Goal: Information Seeking & Learning: Learn about a topic

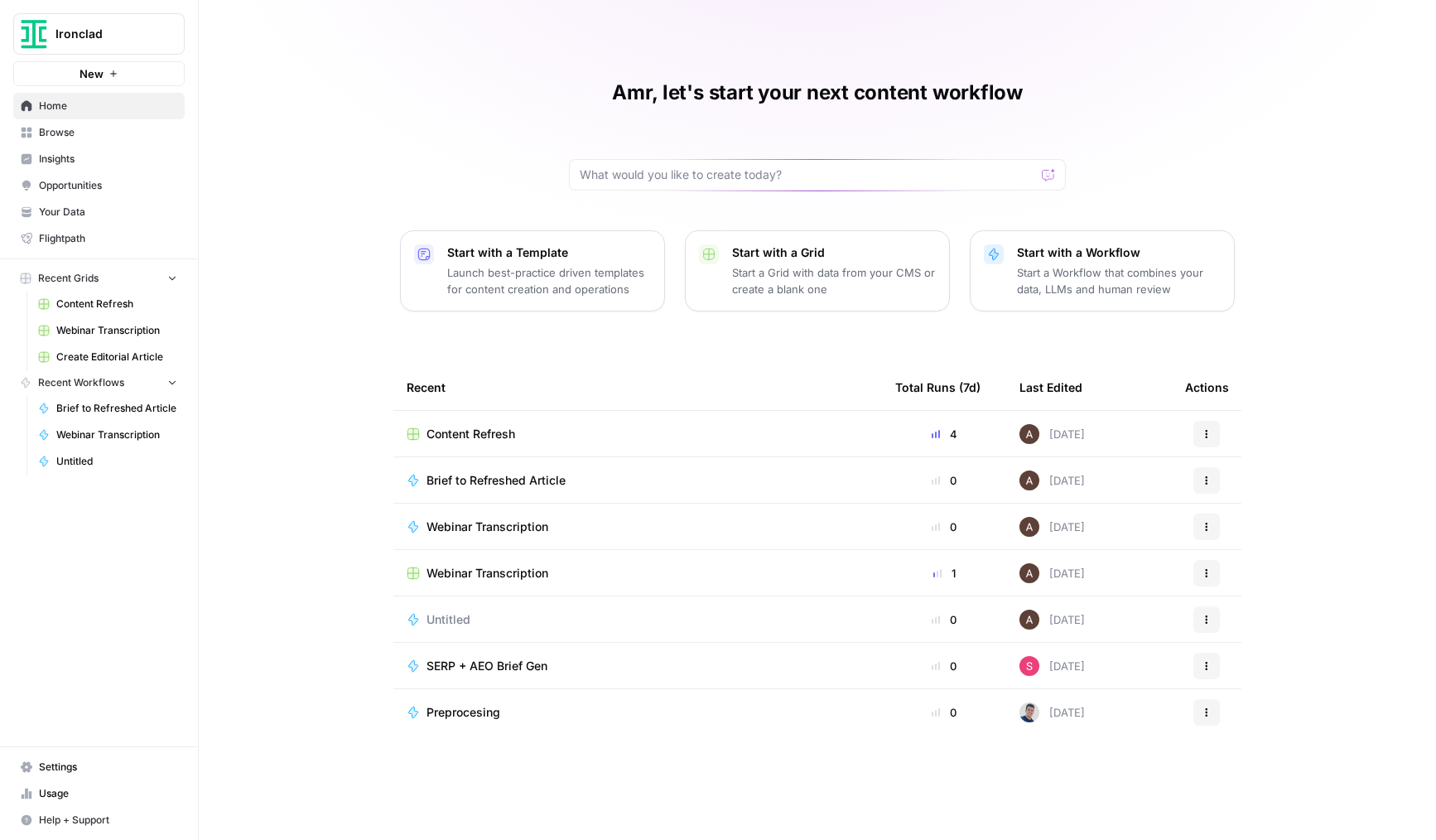
click at [78, 146] on link "Insights" at bounding box center [99, 159] width 172 height 26
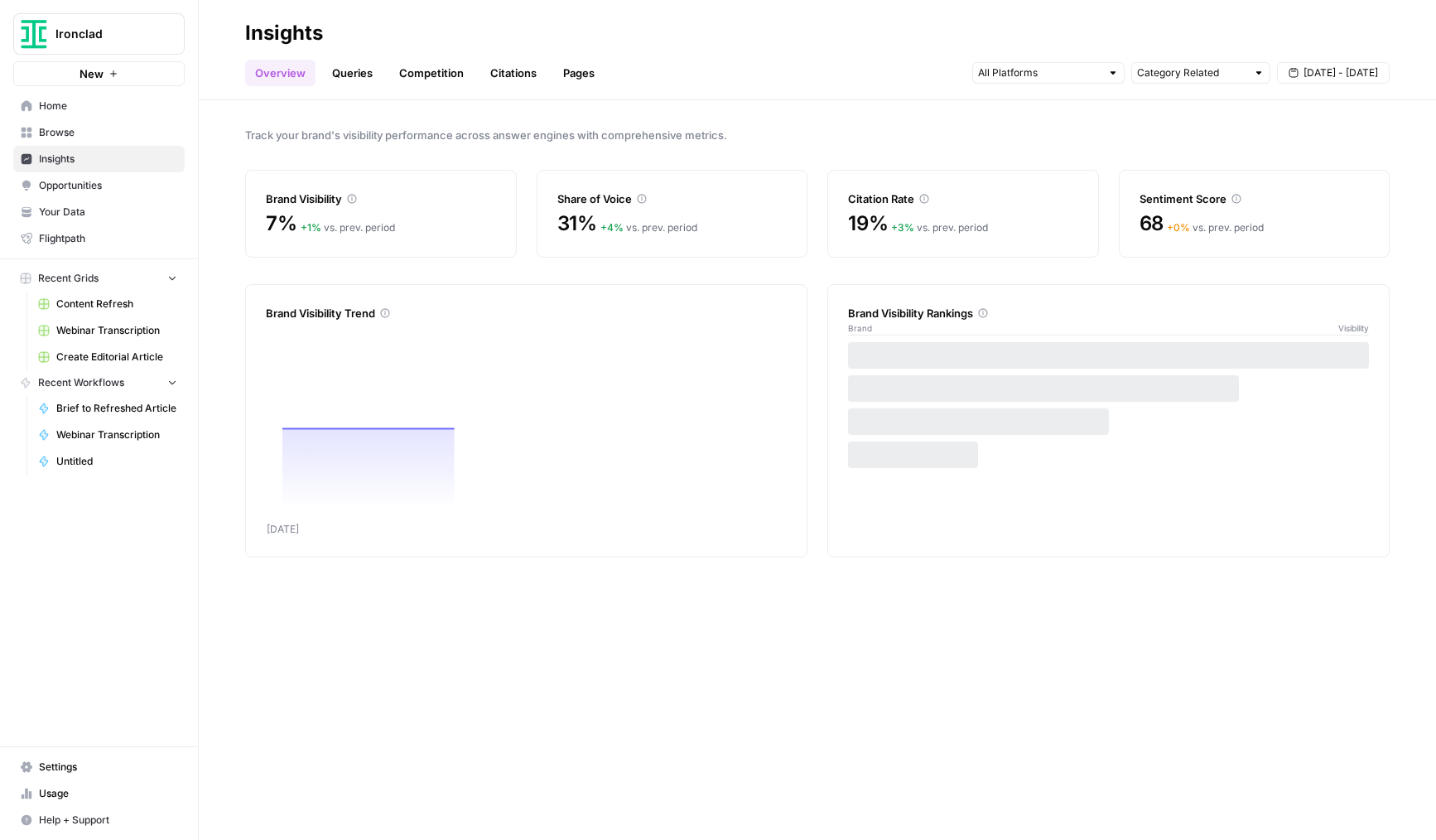
click at [322, 73] on link "Queries" at bounding box center [353, 73] width 61 height 26
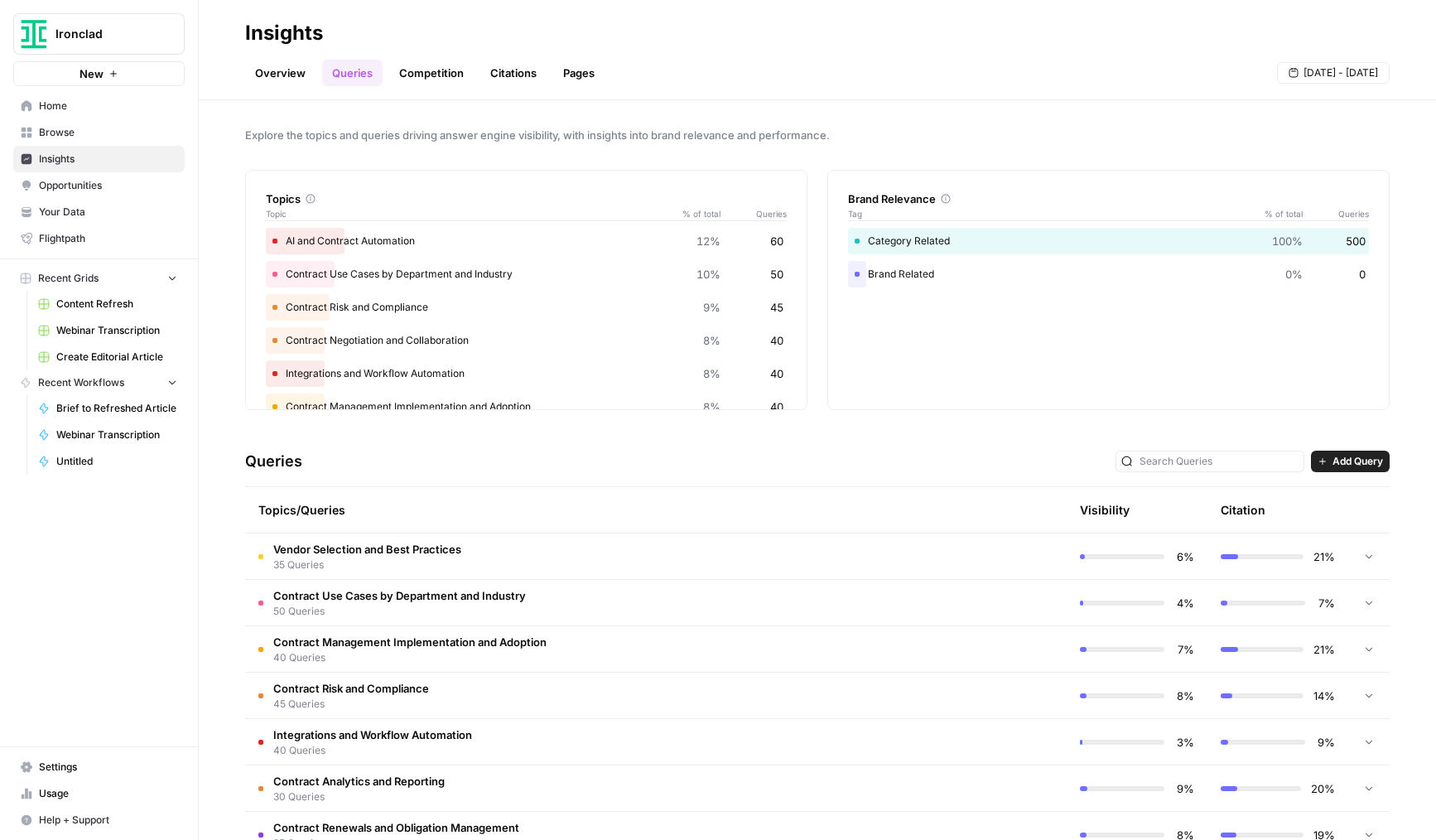
click at [123, 31] on span "Ironclad" at bounding box center [106, 33] width 100 height 17
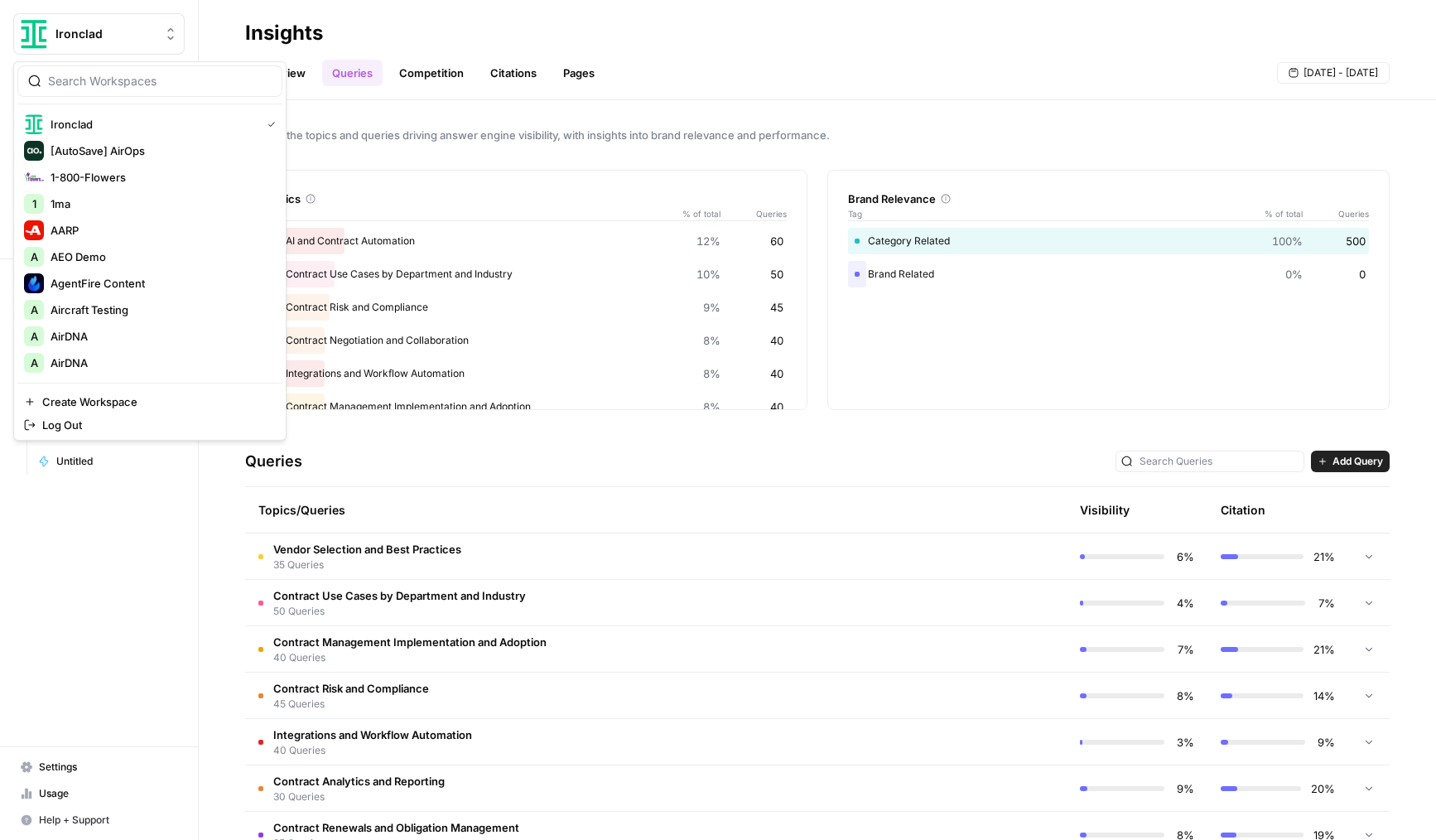
type input "a"
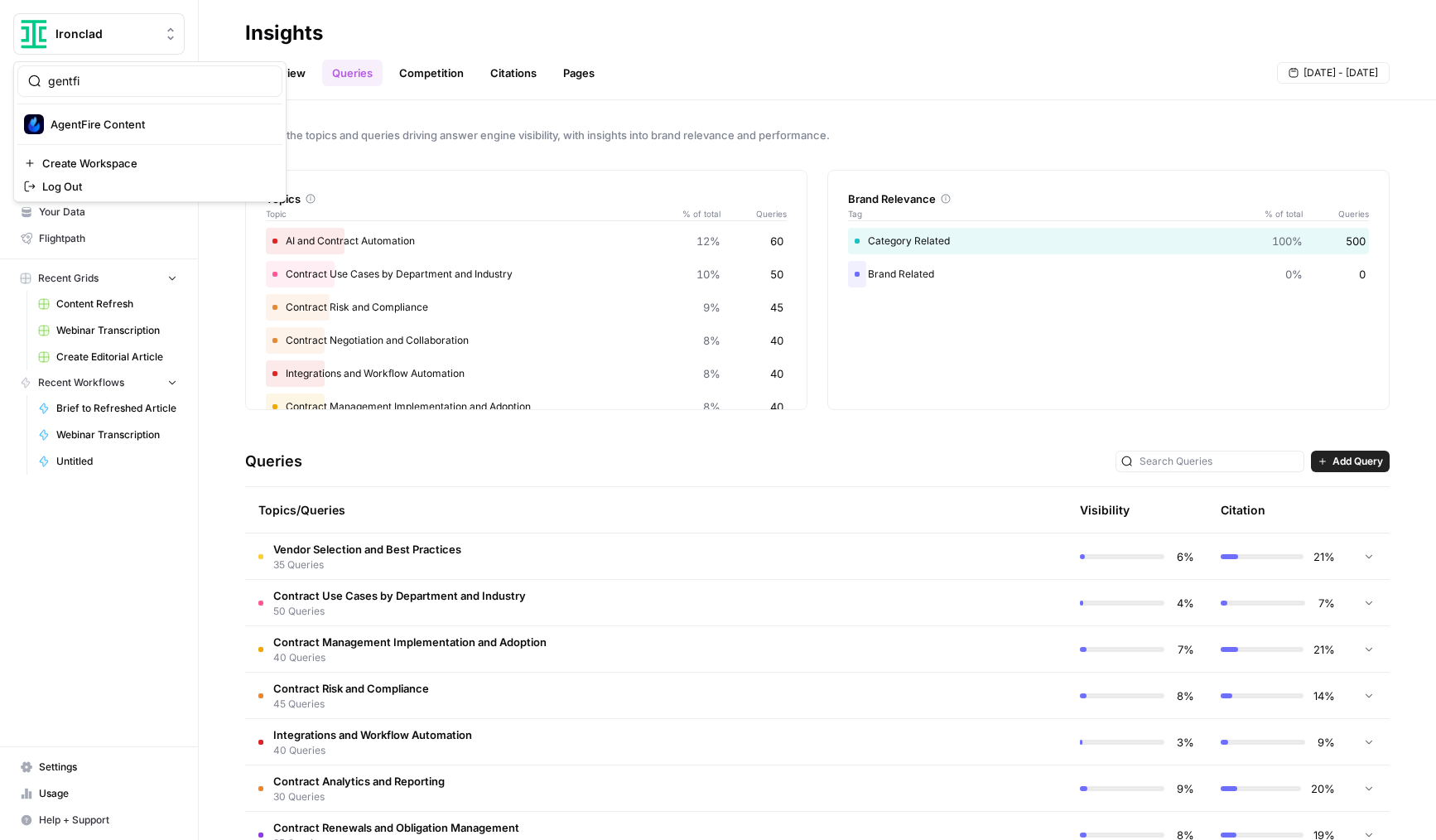
type input "gentfi"
click at [92, 130] on span "AgentFire Content" at bounding box center [160, 124] width 219 height 17
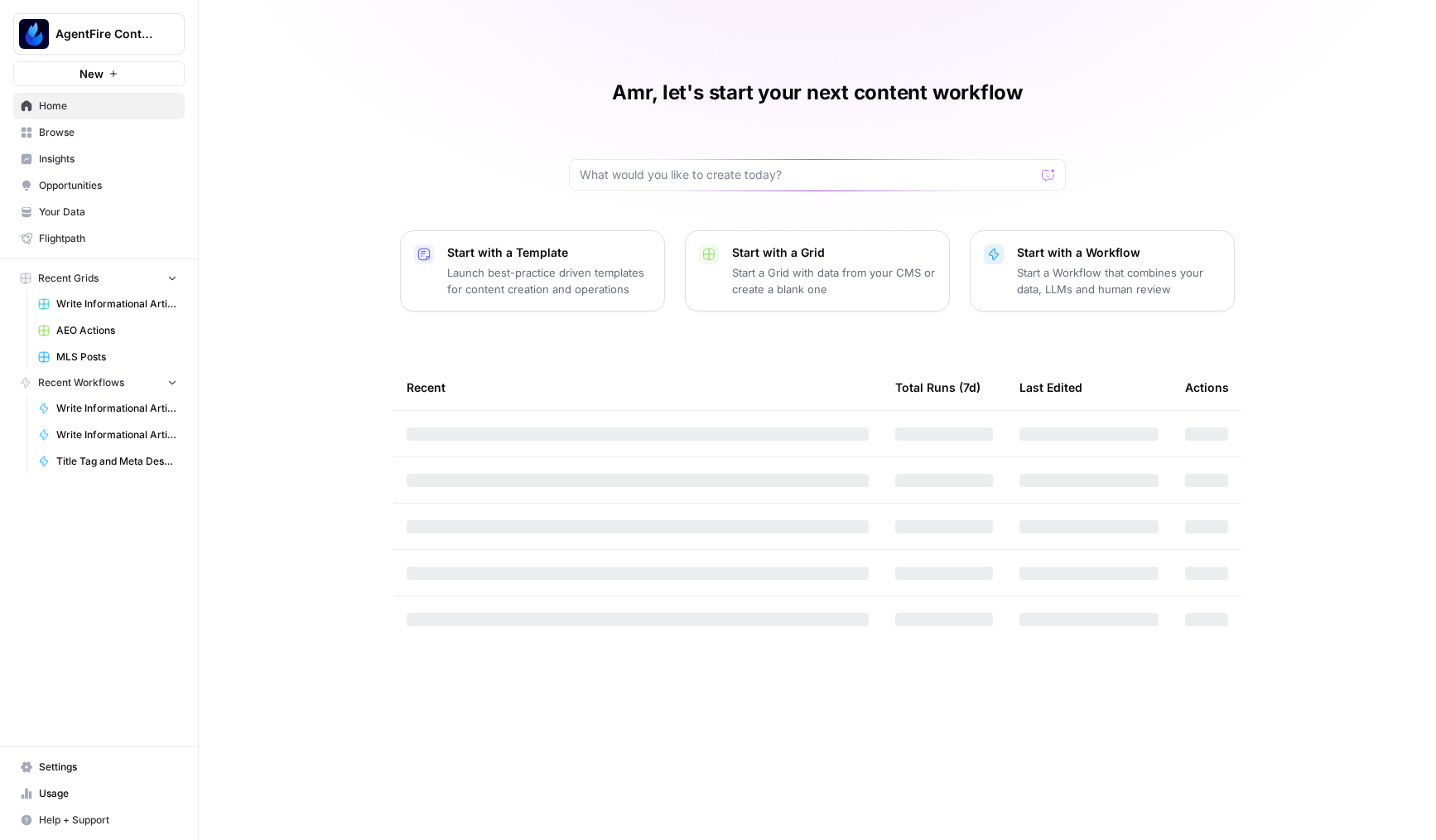
click at [94, 168] on link "Insights" at bounding box center [99, 159] width 172 height 26
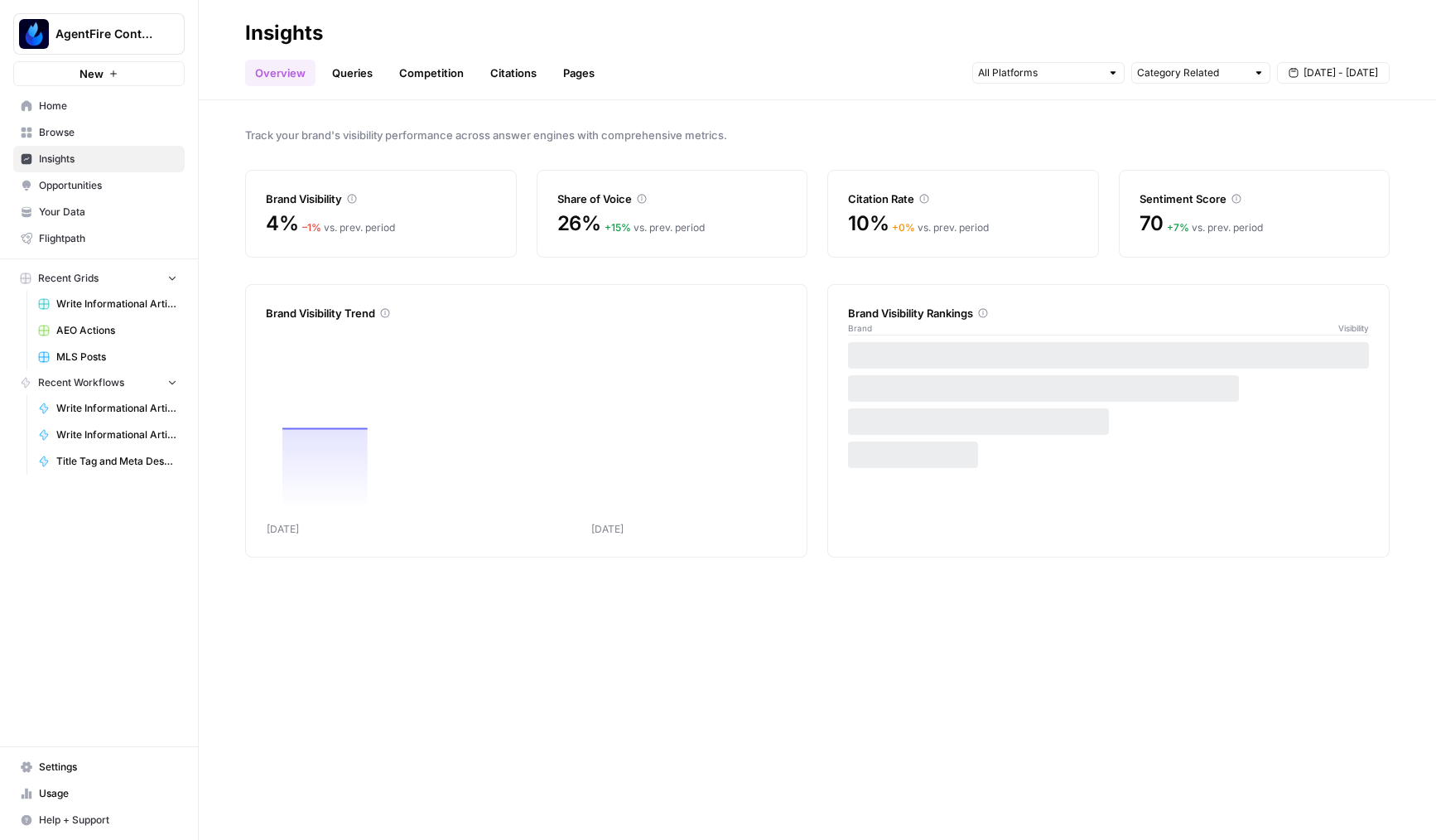
click at [342, 82] on link "Queries" at bounding box center [353, 73] width 61 height 26
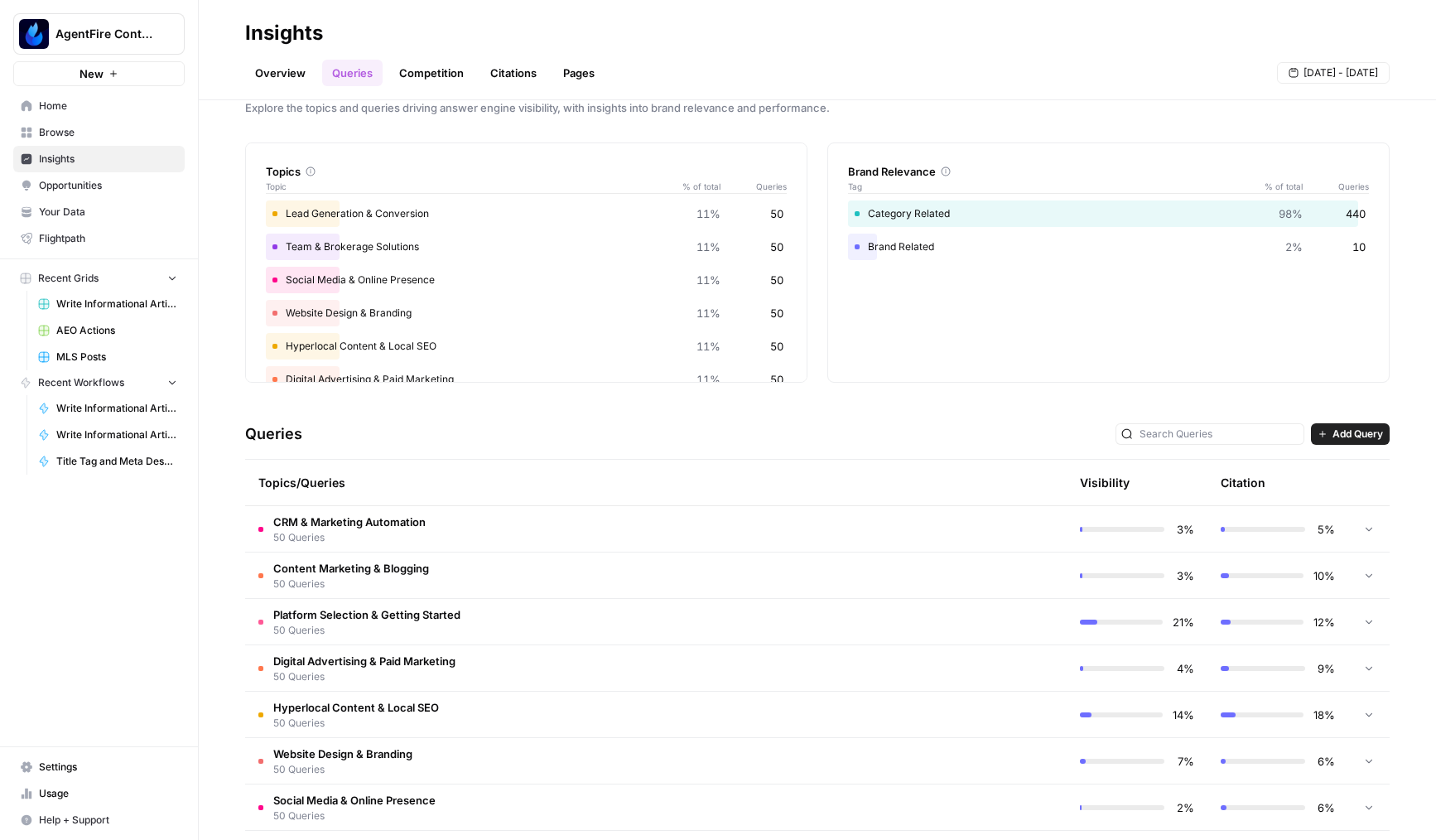
scroll to position [56, 0]
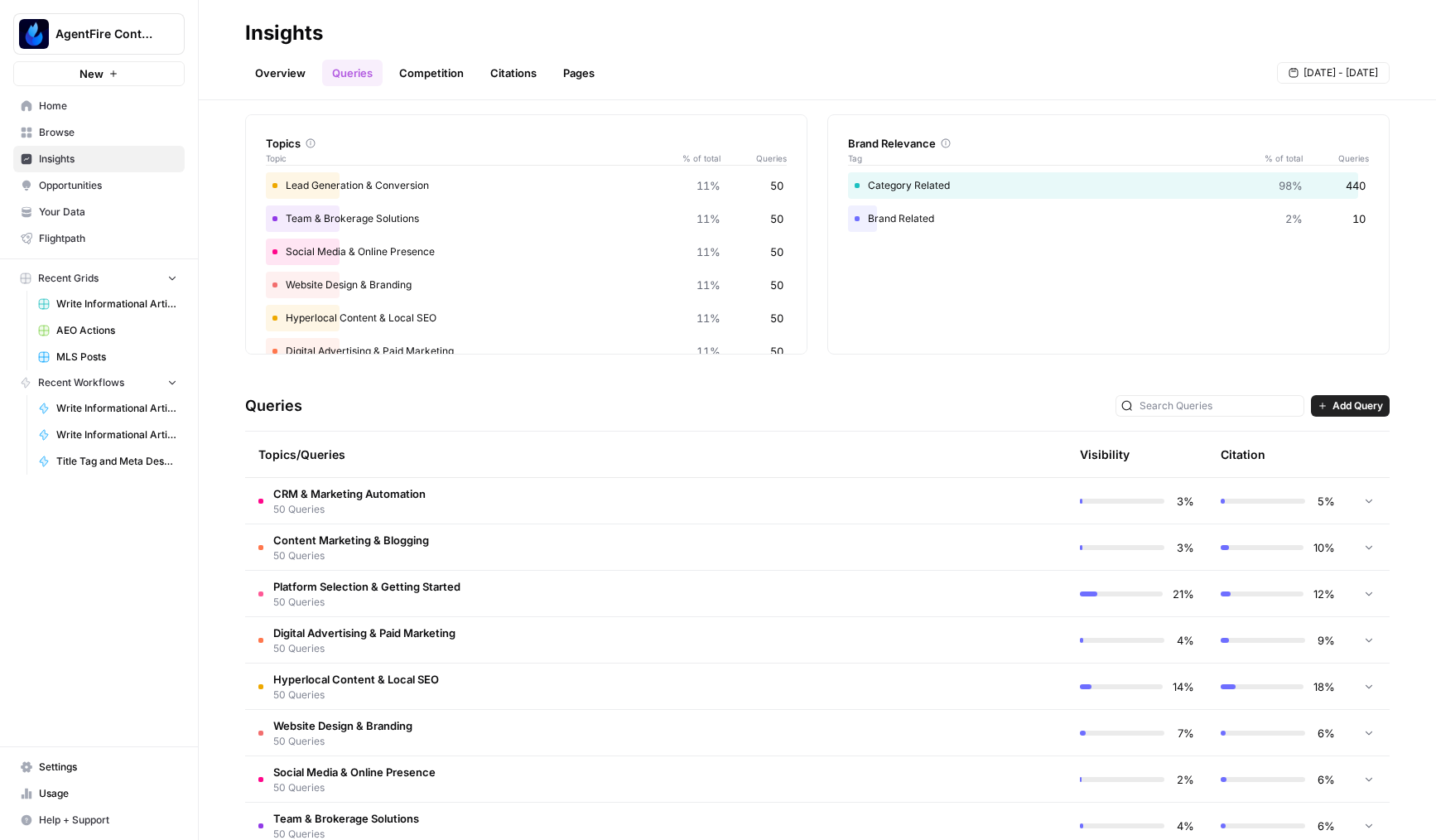
click at [552, 505] on td "CRM & Marketing Automation 50 Queries" at bounding box center [585, 501] width 681 height 45
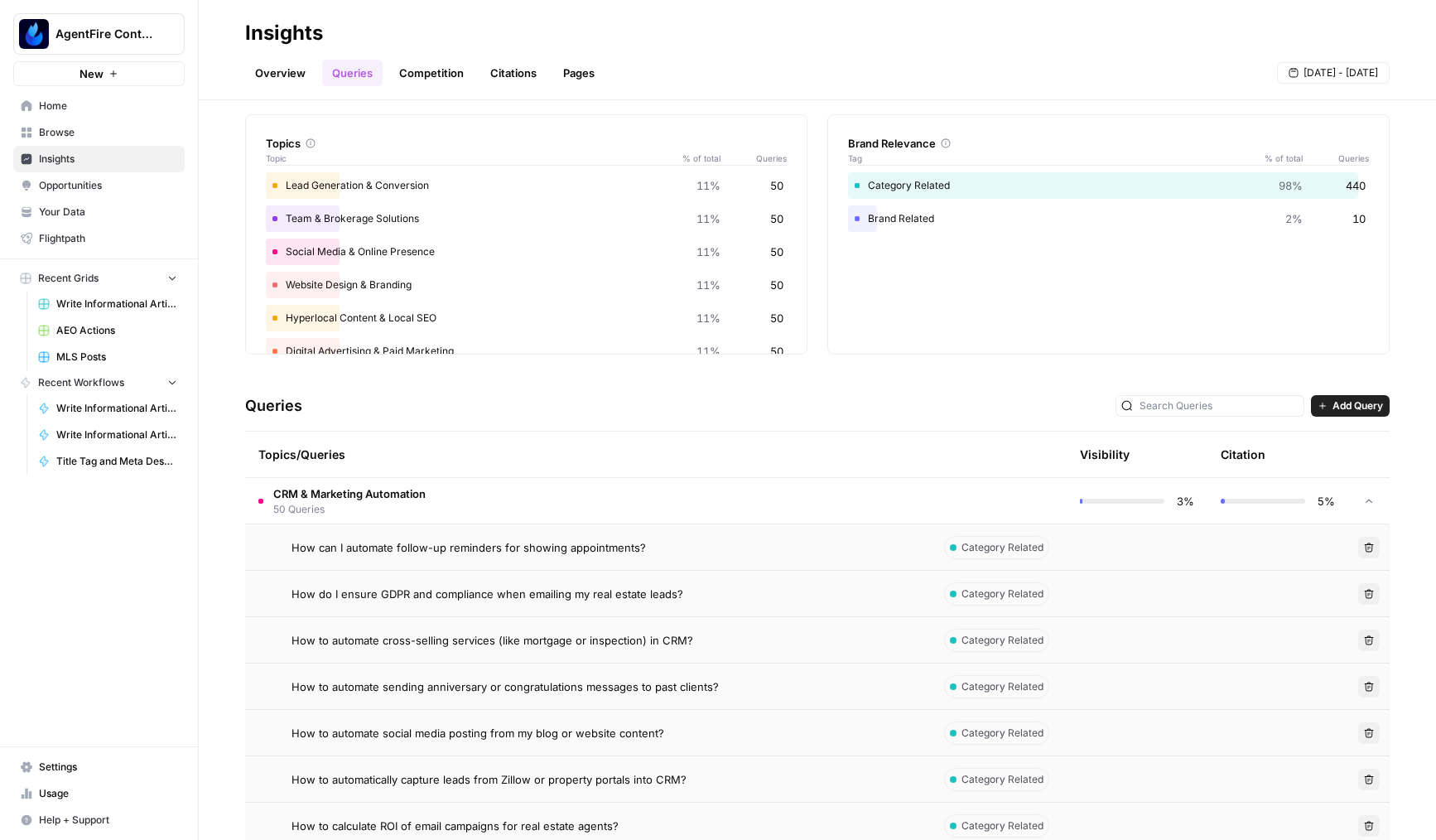
click at [565, 503] on td "CRM & Marketing Automation 50 Queries" at bounding box center [585, 501] width 681 height 45
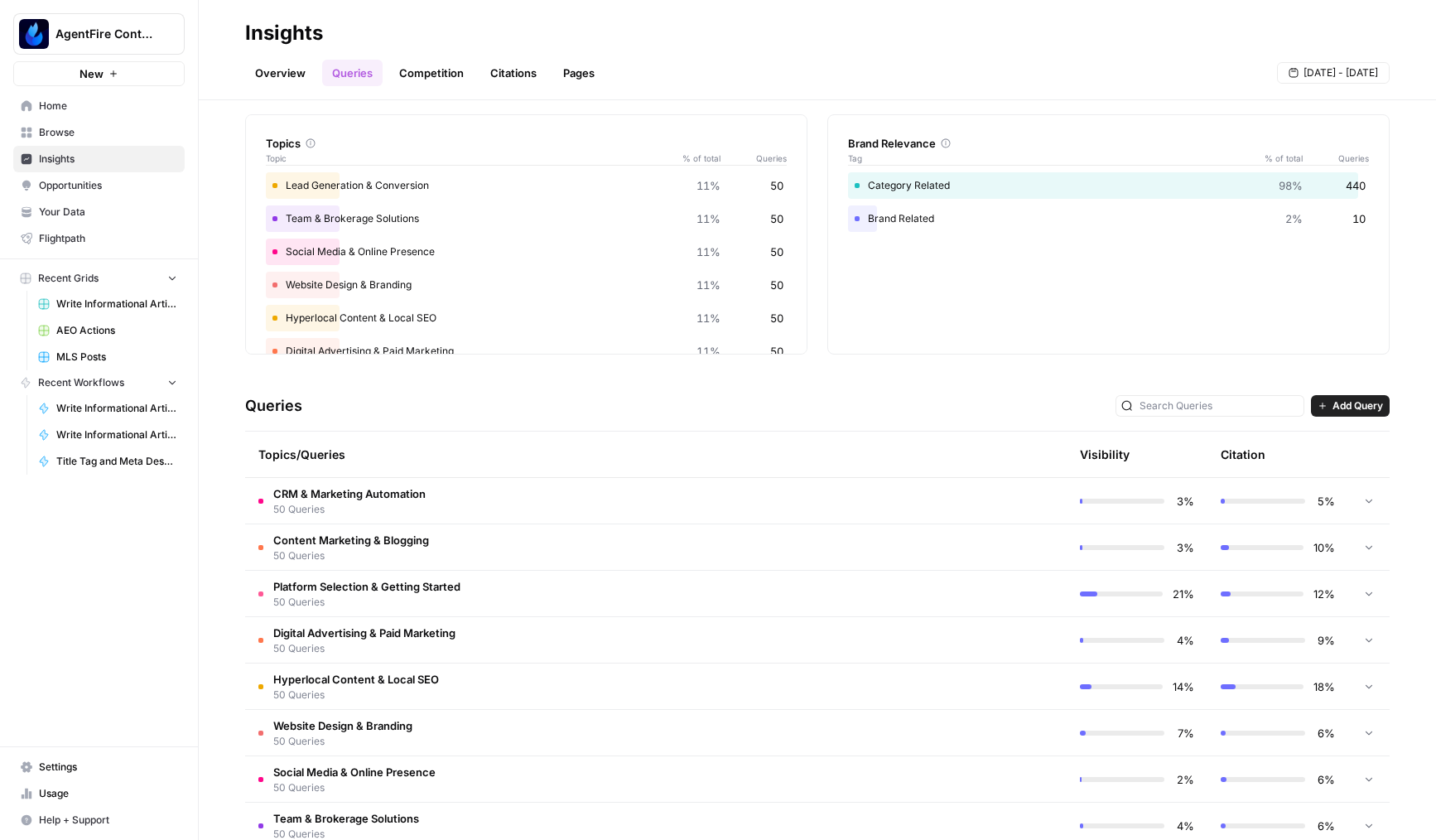
click at [572, 513] on td "CRM & Marketing Automation 50 Queries" at bounding box center [585, 501] width 681 height 45
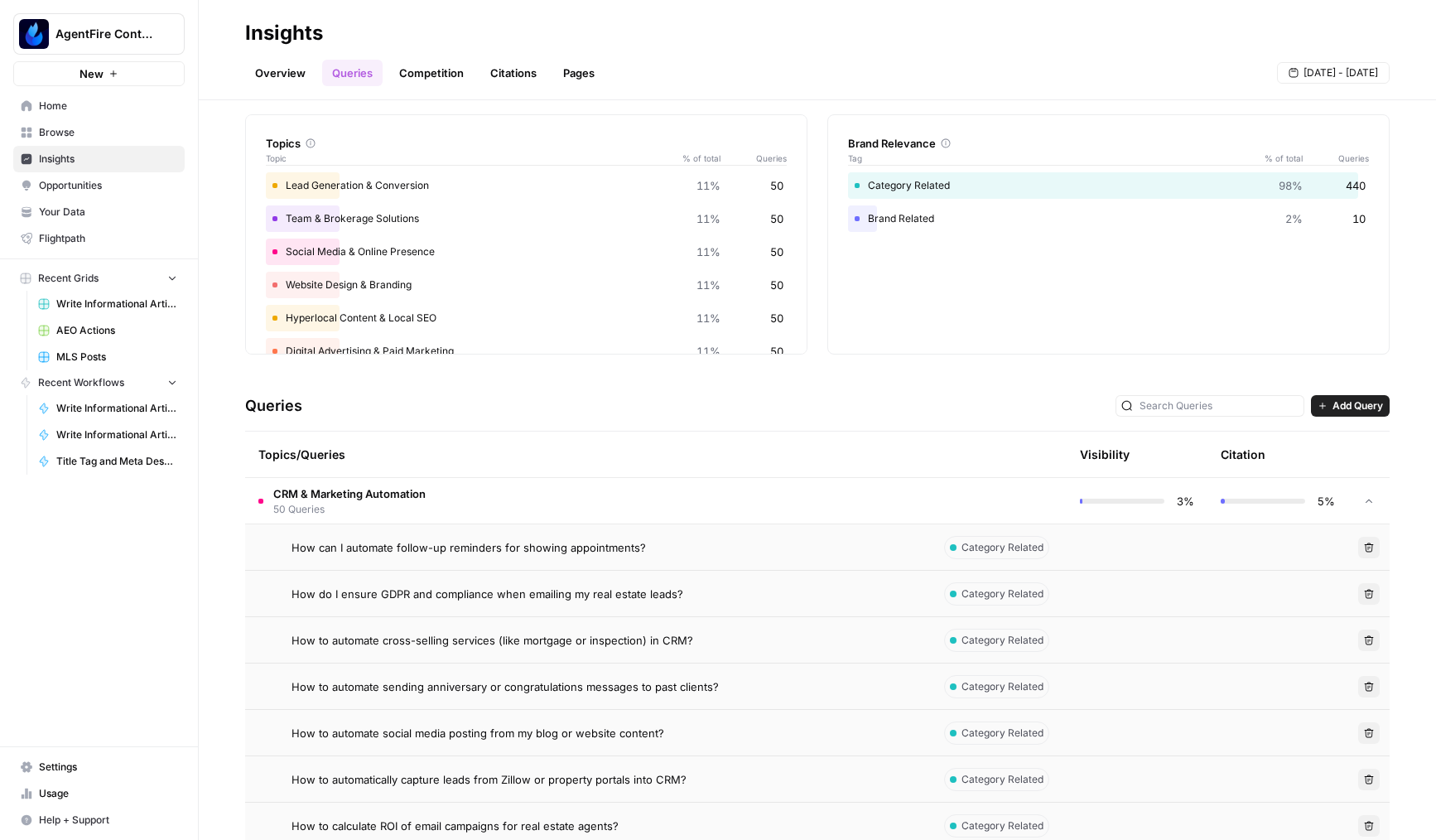
click at [586, 517] on td "CRM & Marketing Automation 50 Queries" at bounding box center [585, 501] width 681 height 45
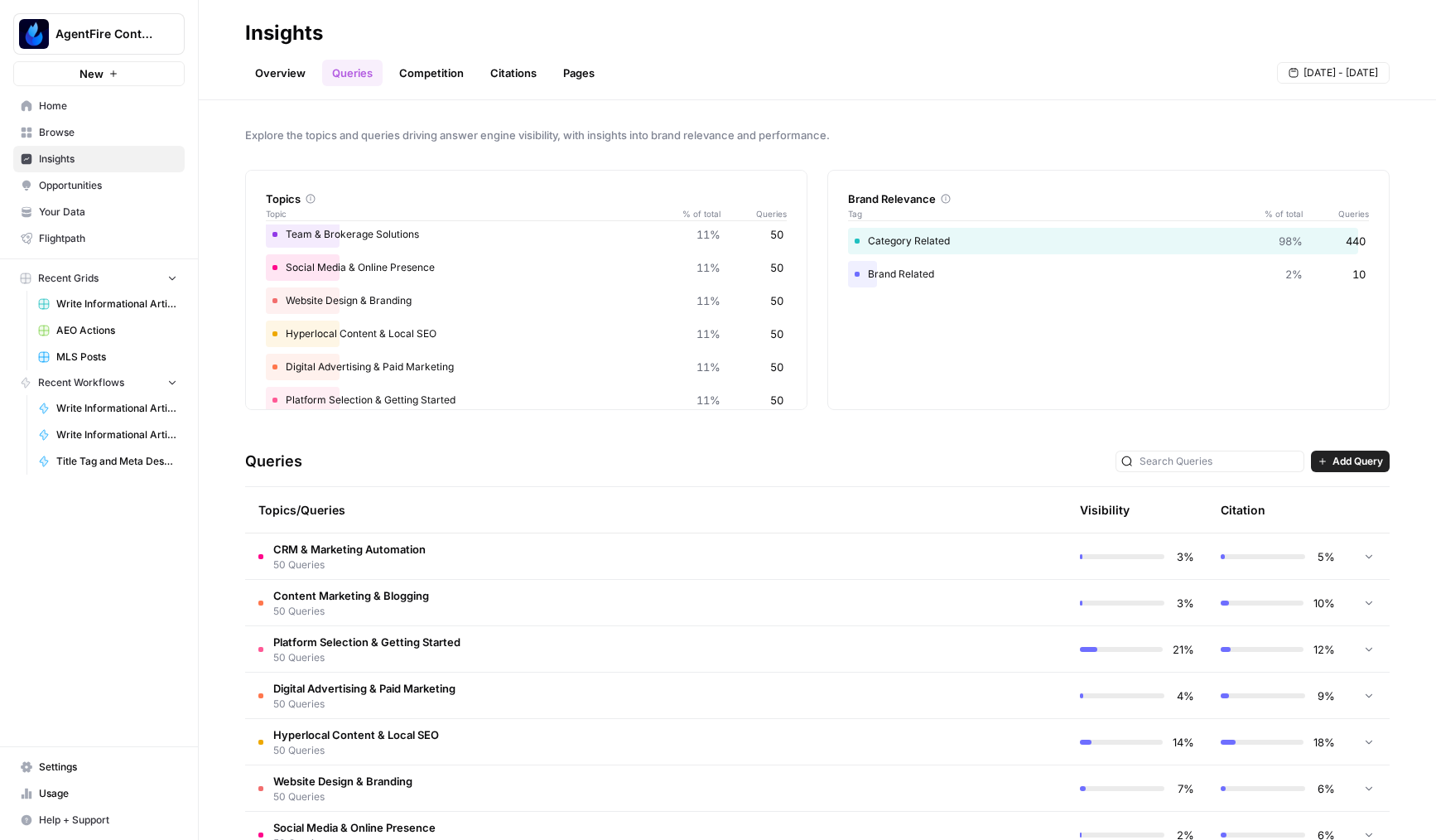
scroll to position [0, 0]
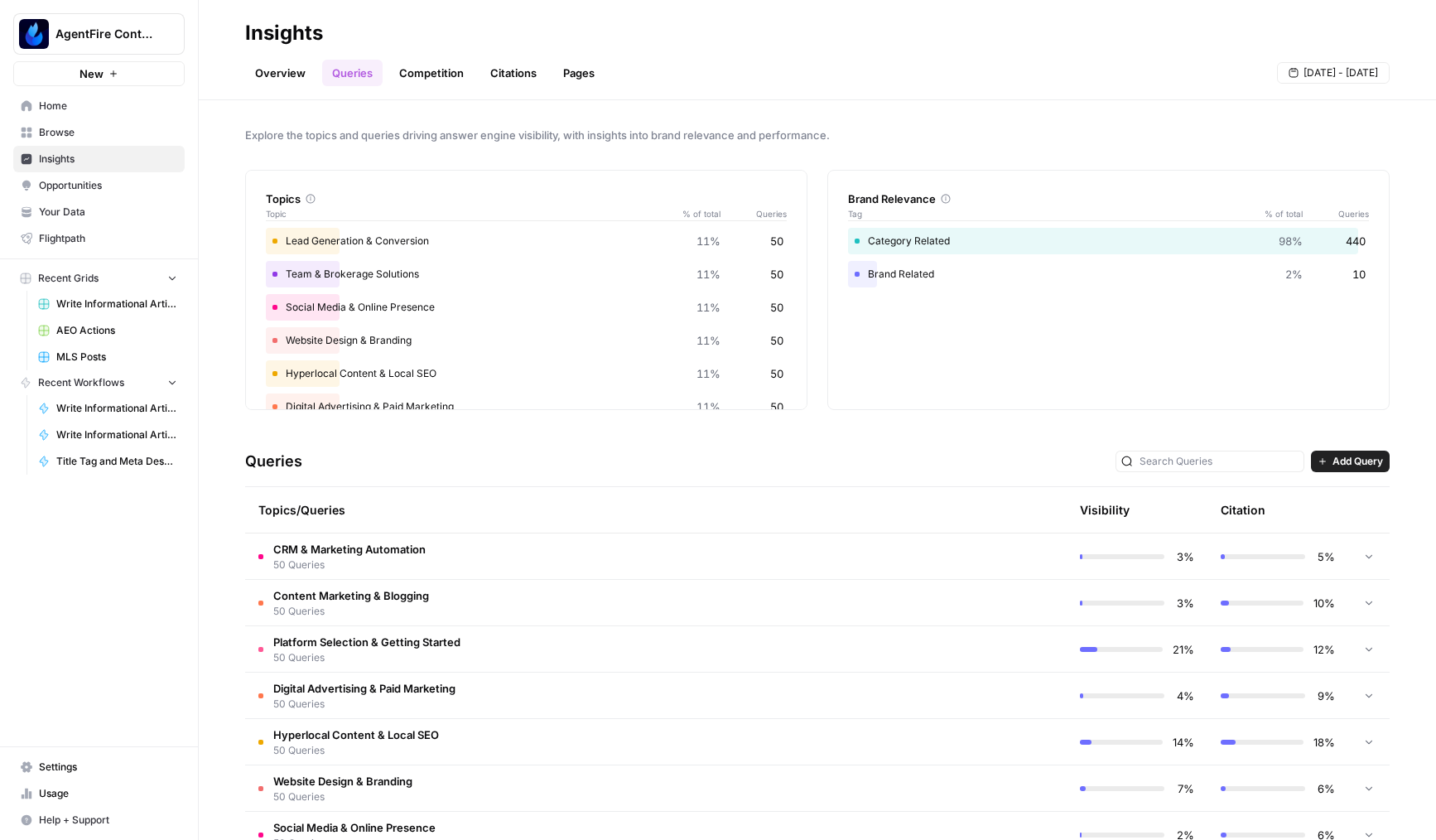
click at [648, 554] on td "CRM & Marketing Automation 50 Queries" at bounding box center [585, 556] width 681 height 45
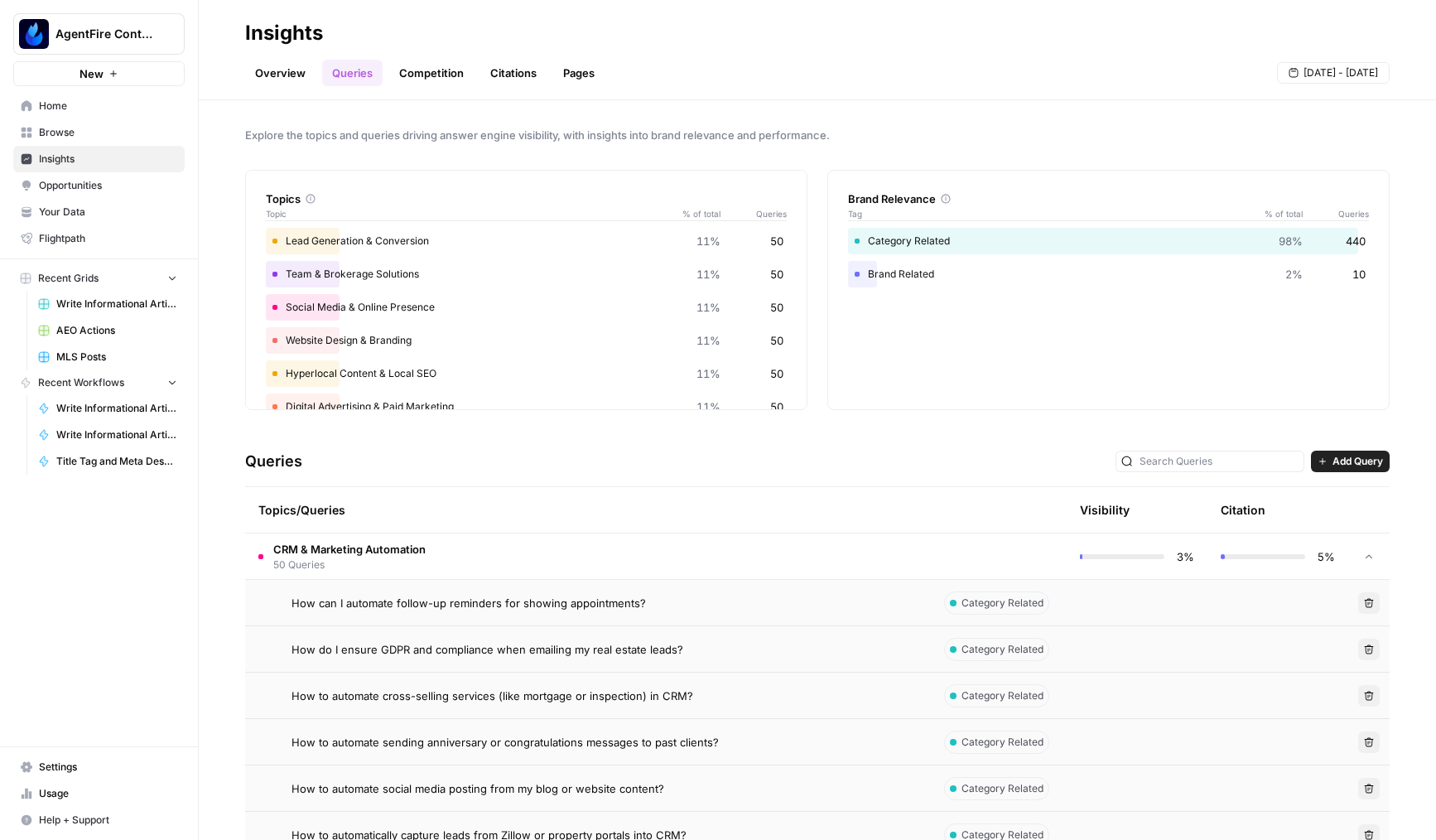
click at [672, 607] on div "How can I automate follow-up reminders for showing appointments?" at bounding box center [602, 603] width 621 height 17
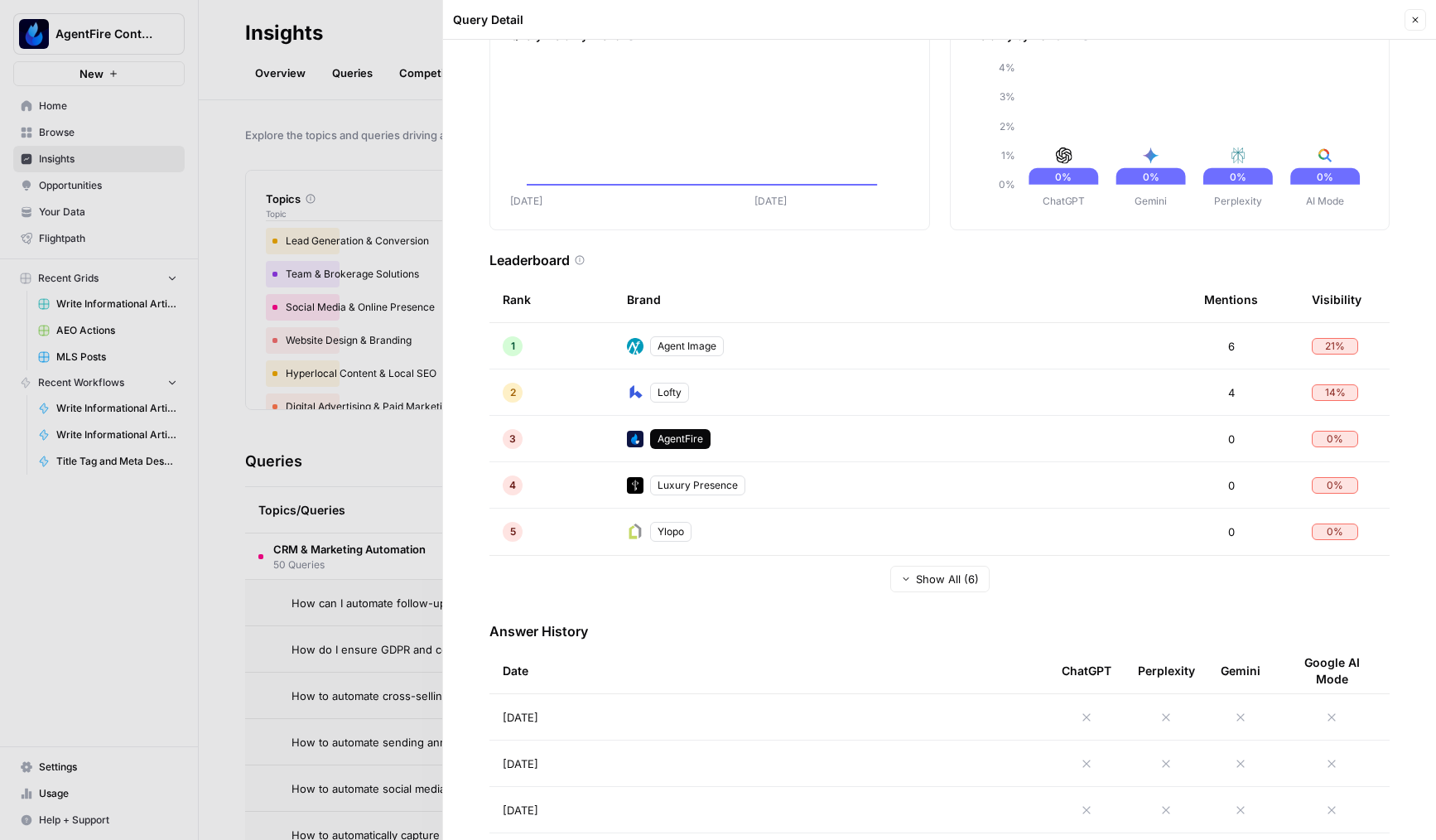
scroll to position [206, 0]
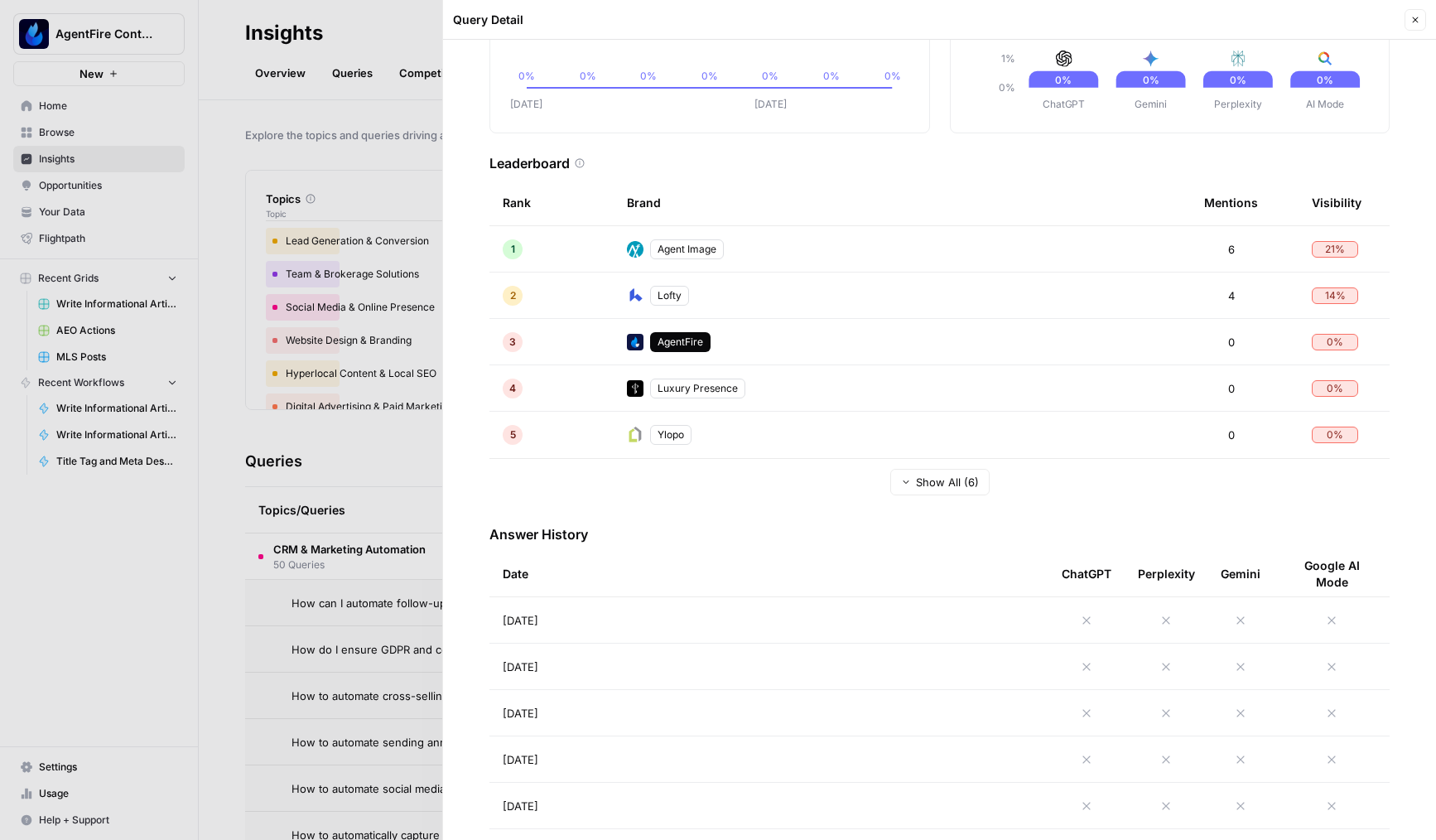
click at [394, 551] on div at bounding box center [718, 420] width 1436 height 840
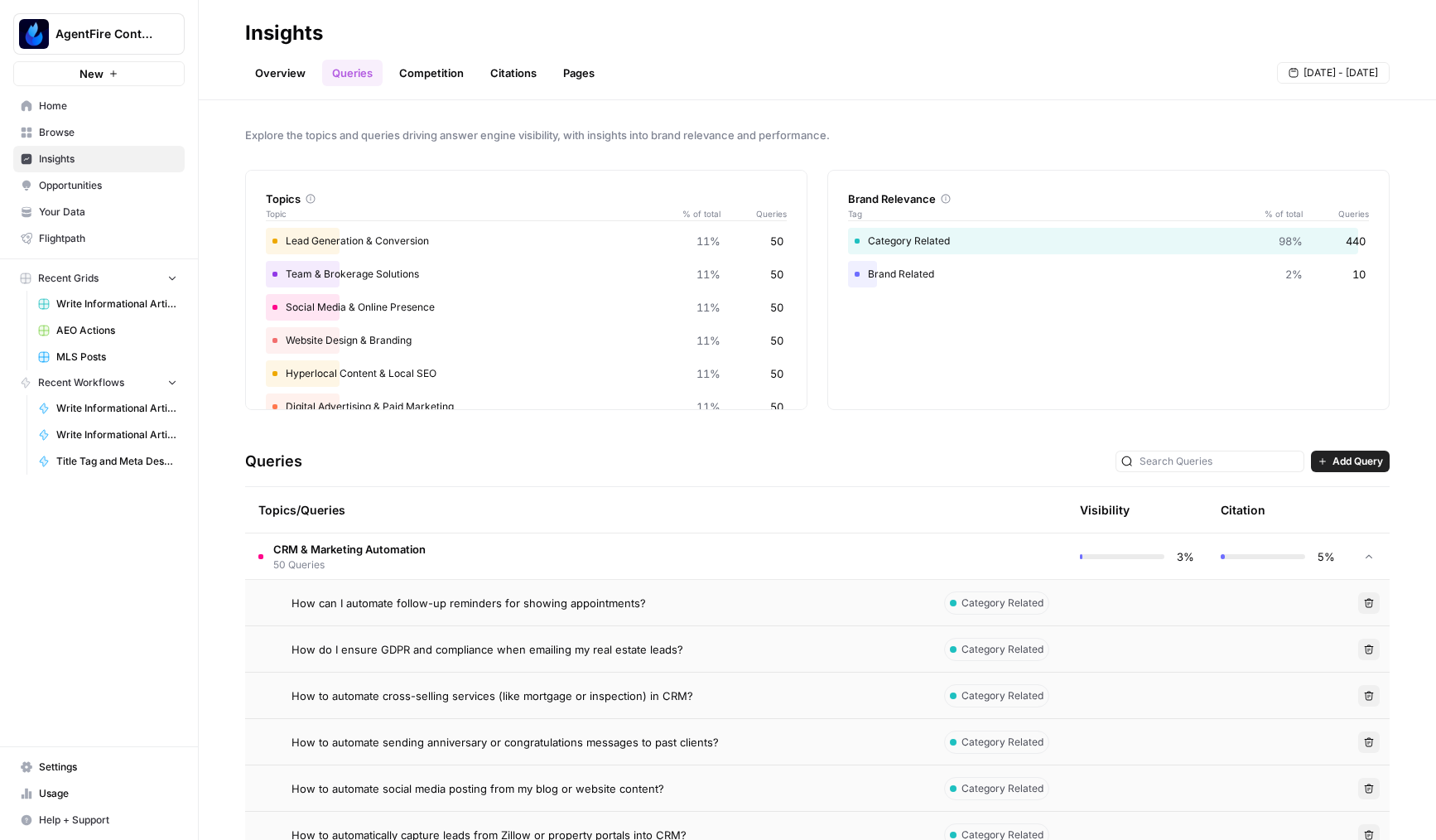
click at [398, 554] on span "CRM & Marketing Automation" at bounding box center [349, 549] width 152 height 17
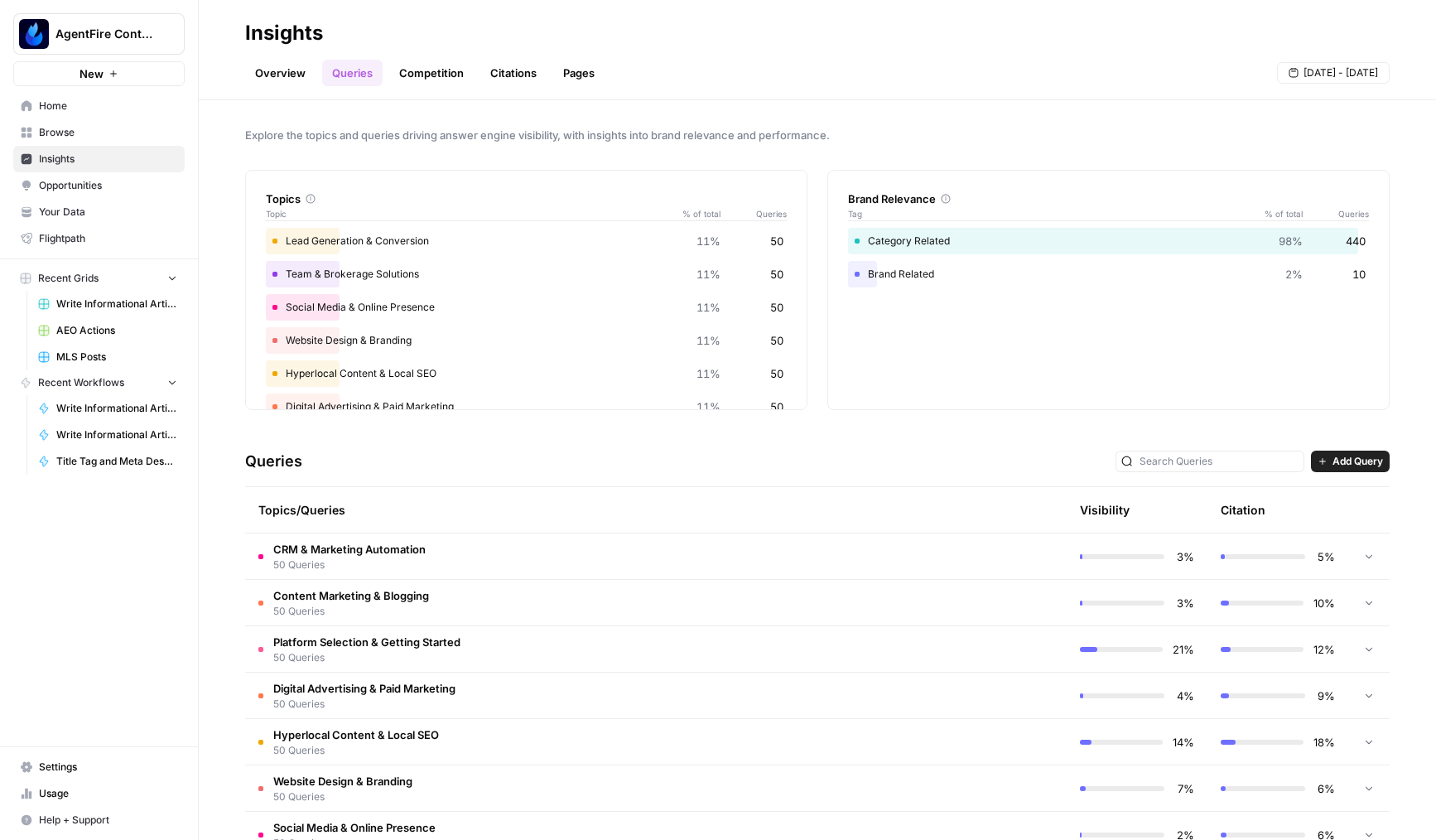
click at [116, 46] on button "AgentFire Content" at bounding box center [99, 34] width 172 height 41
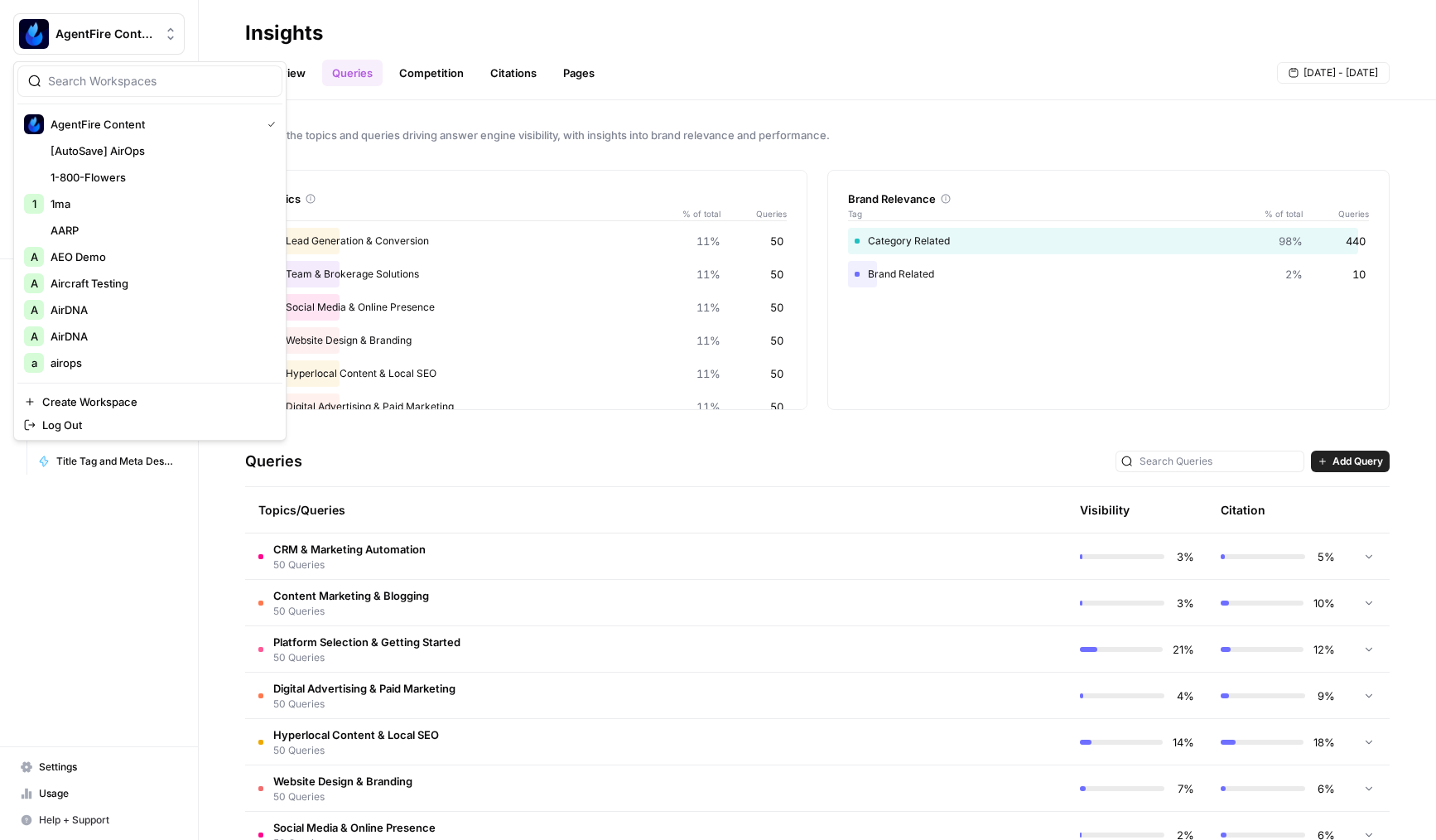
type input "w"
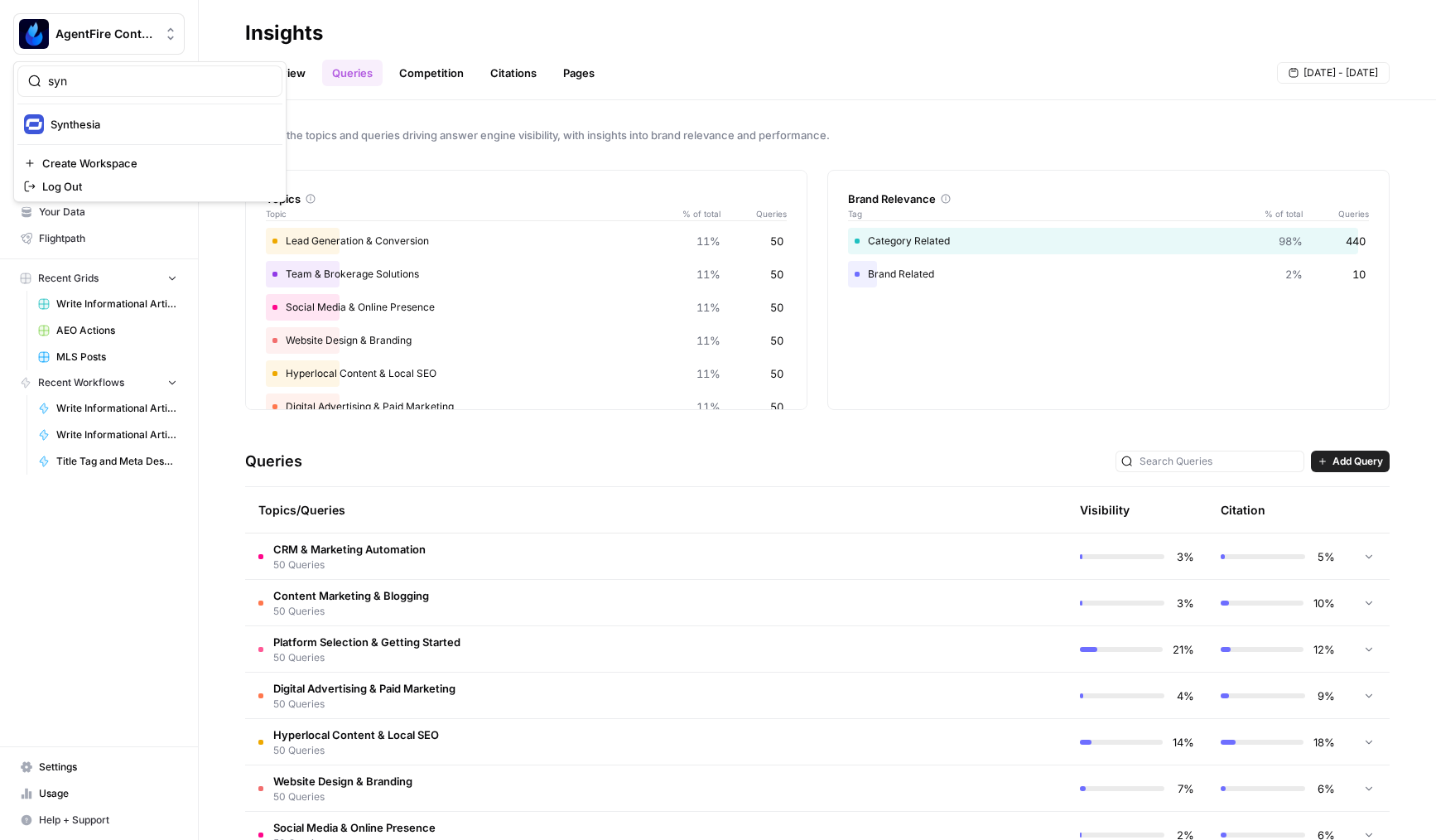
type input "syn"
click at [103, 124] on span "Synthesia" at bounding box center [160, 124] width 219 height 17
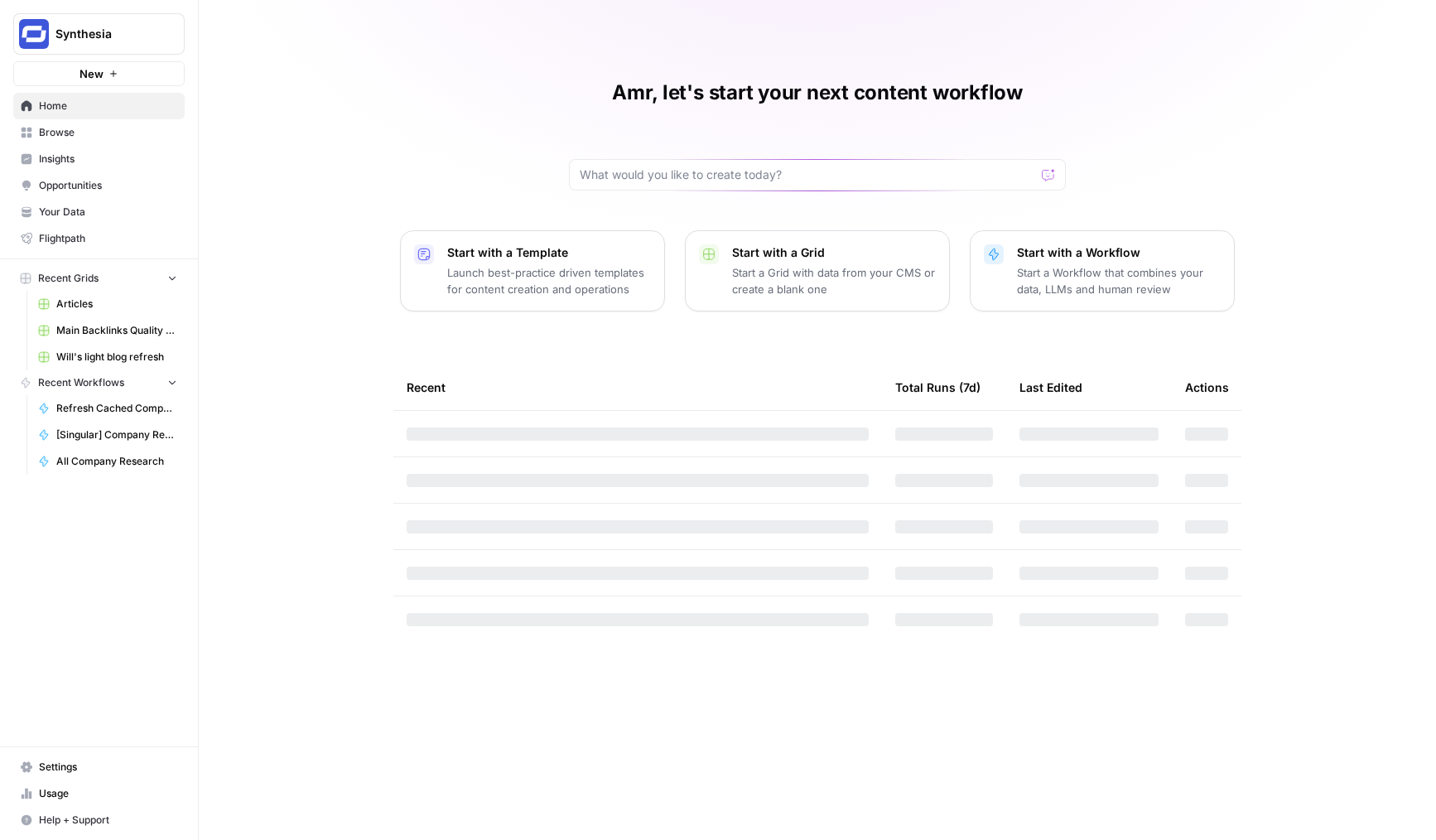
click at [97, 138] on span "Browse" at bounding box center [108, 132] width 138 height 15
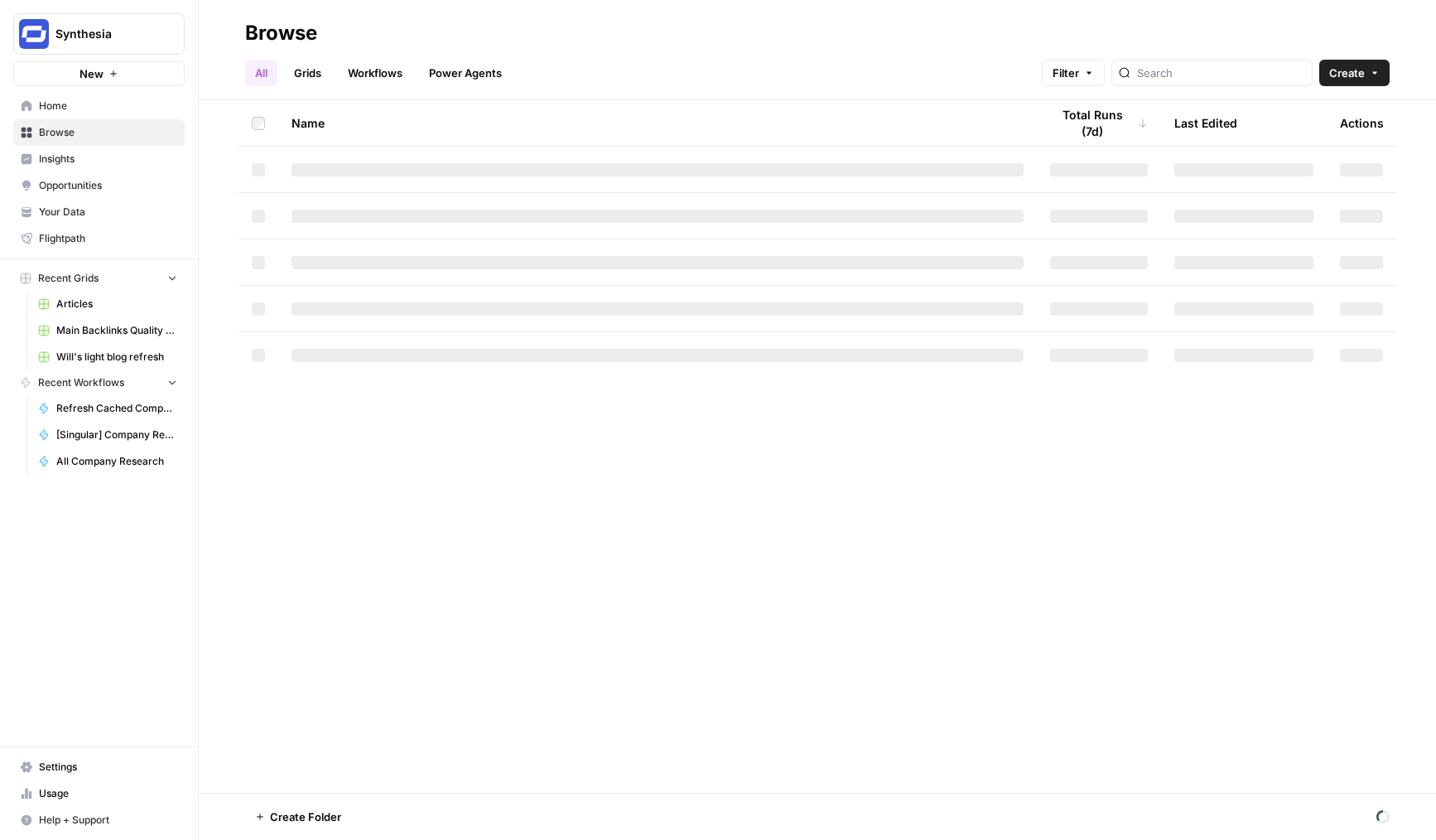
click at [101, 163] on span "Insights" at bounding box center [108, 159] width 138 height 15
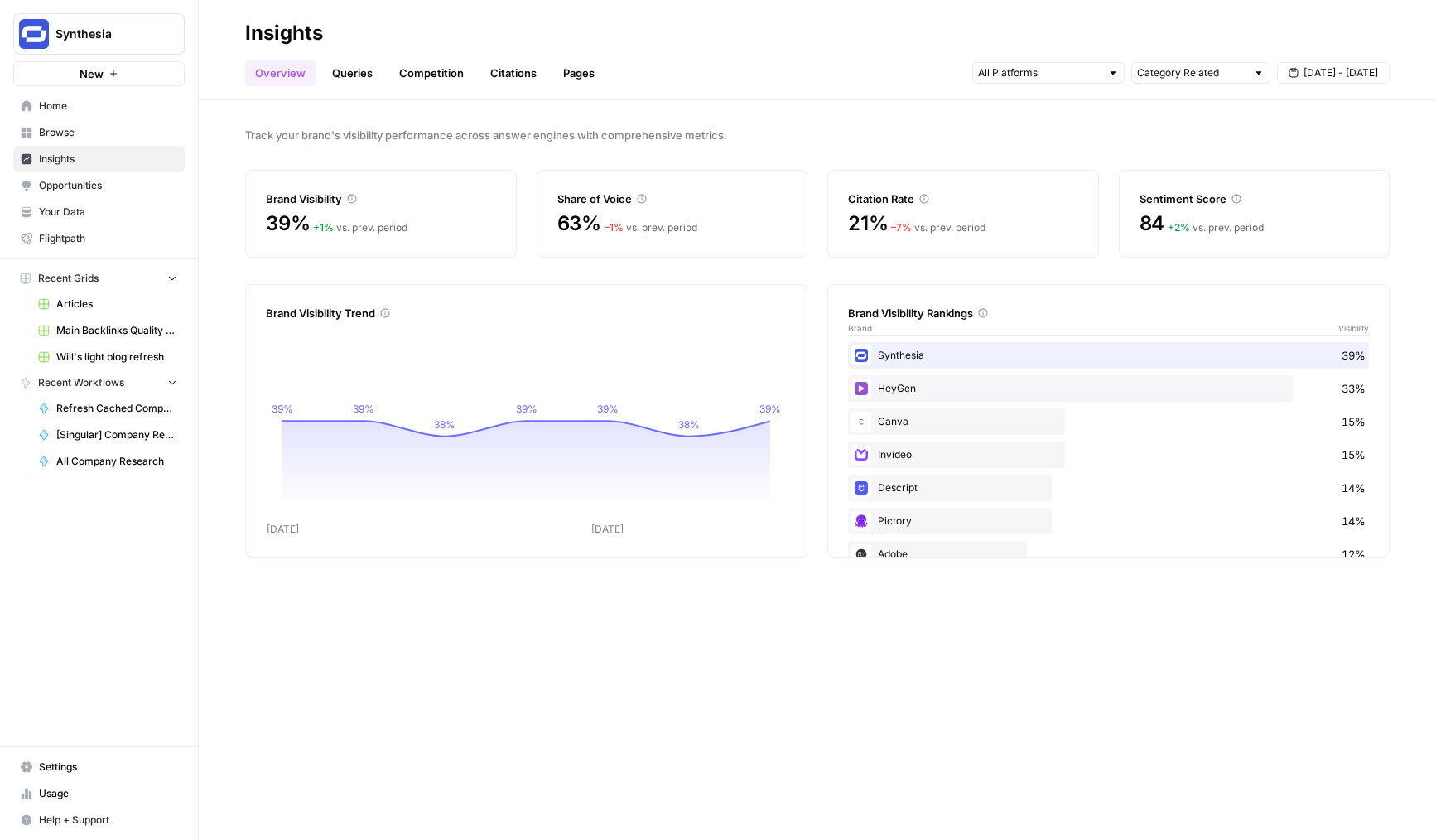
click at [348, 78] on link "Queries" at bounding box center [353, 73] width 61 height 26
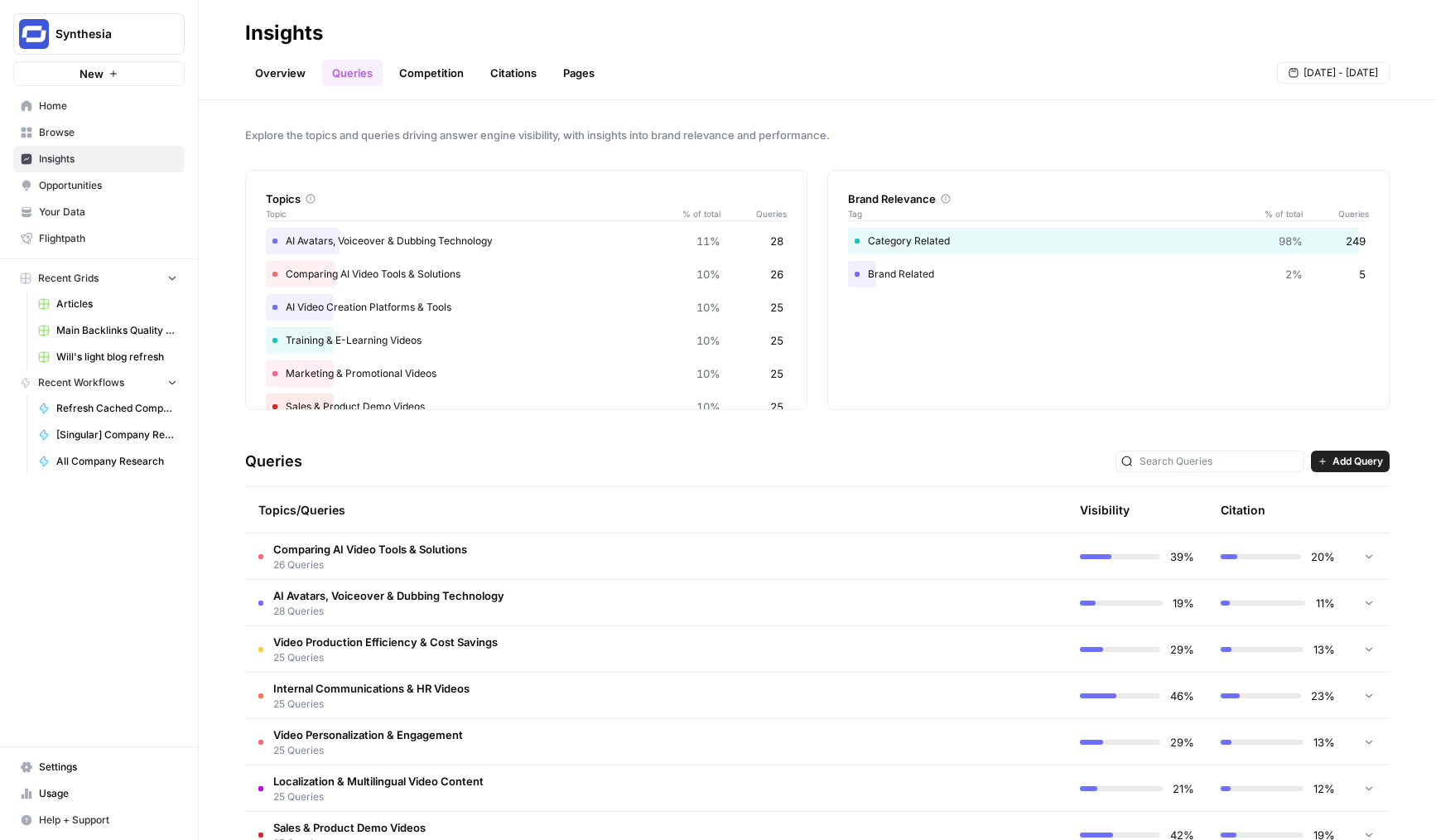
click at [627, 299] on div "AI Video Creation Platforms & Tools 10% 25" at bounding box center [526, 307] width 521 height 26
click at [141, 25] on span "Synthesia" at bounding box center [106, 33] width 100 height 17
type input "agent"
click at [115, 136] on button "AgentFire Content" at bounding box center [150, 124] width 265 height 26
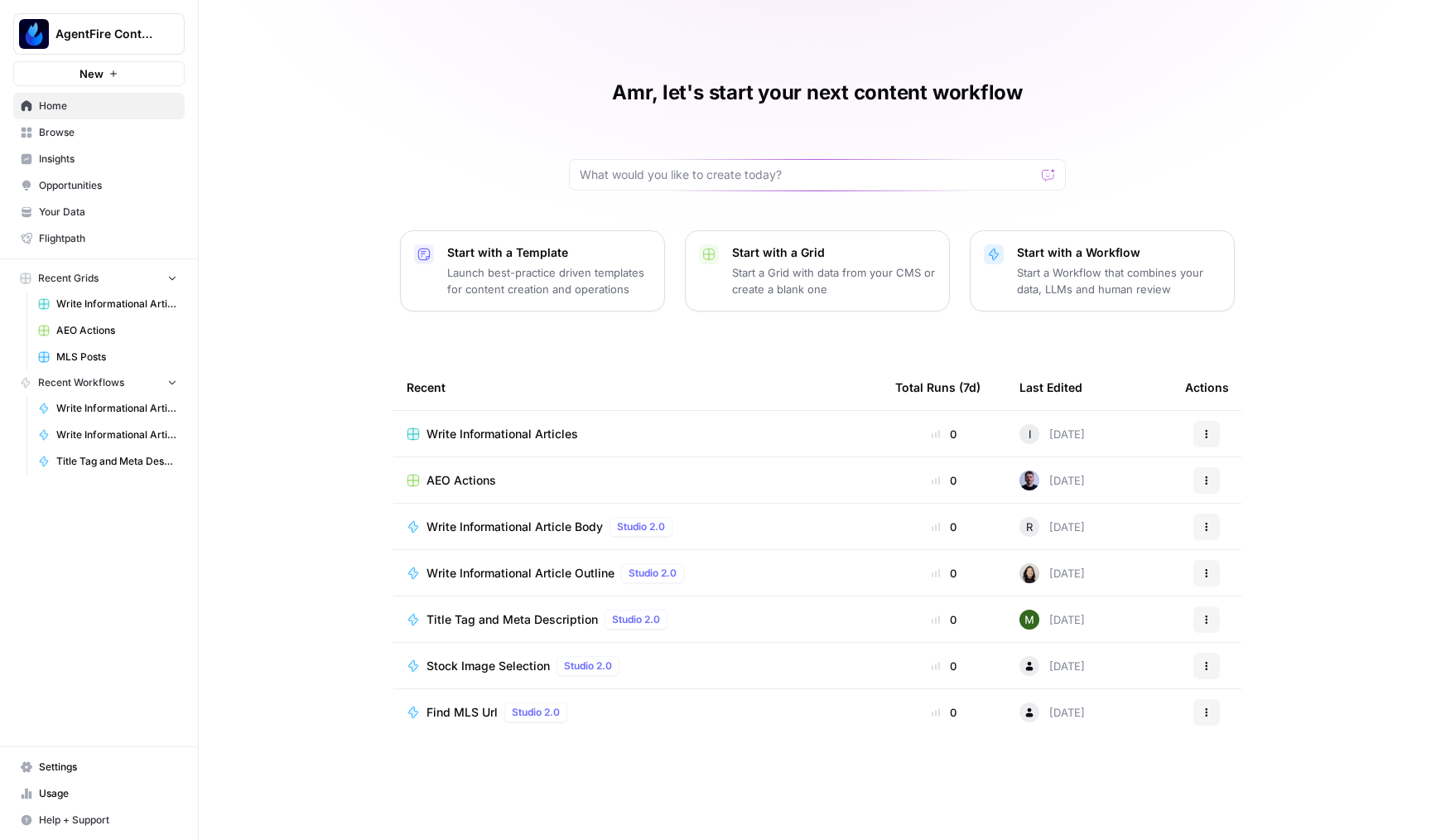
click at [79, 158] on span "Insights" at bounding box center [108, 159] width 138 height 15
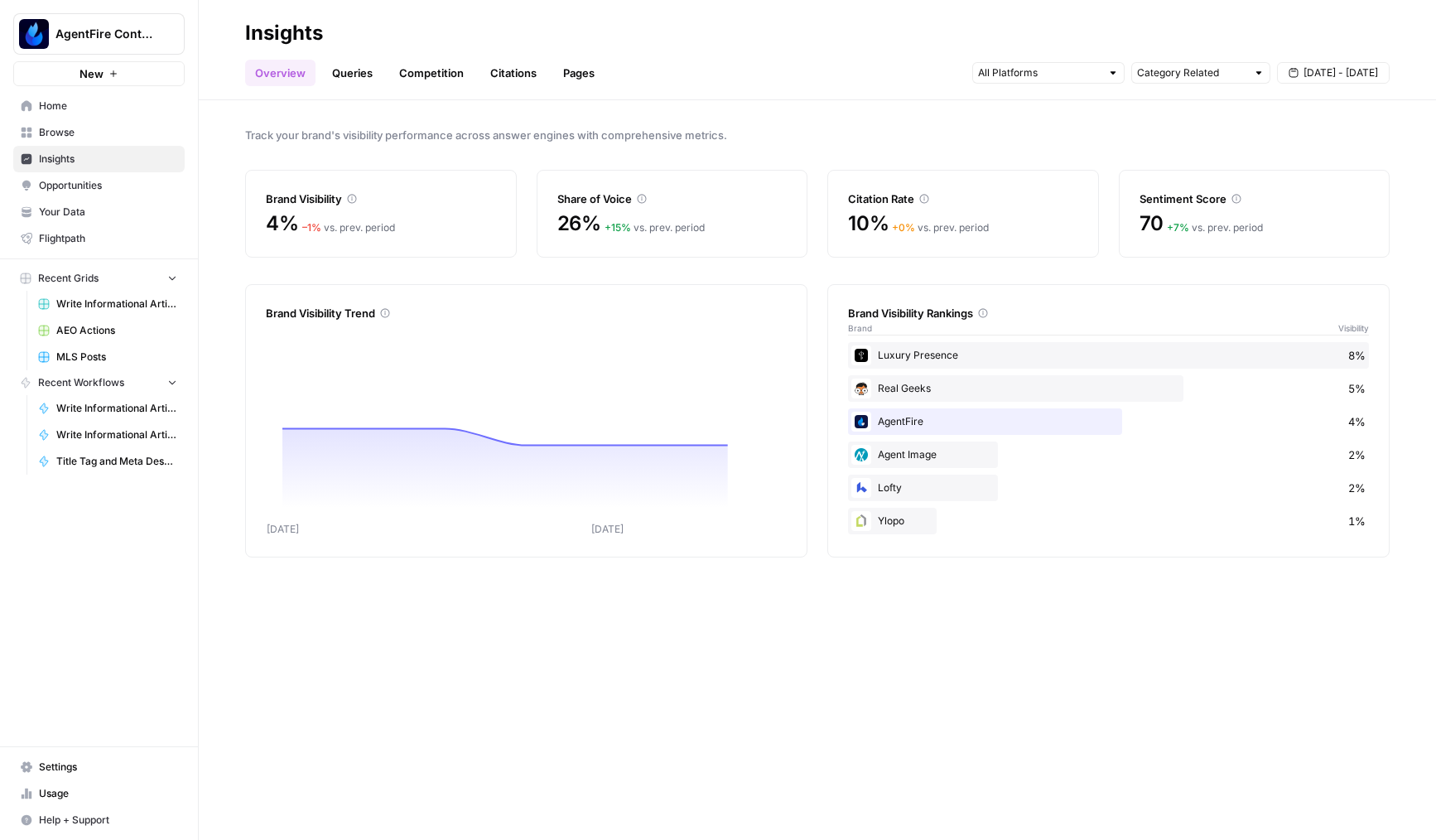
click at [358, 78] on link "Queries" at bounding box center [353, 73] width 61 height 26
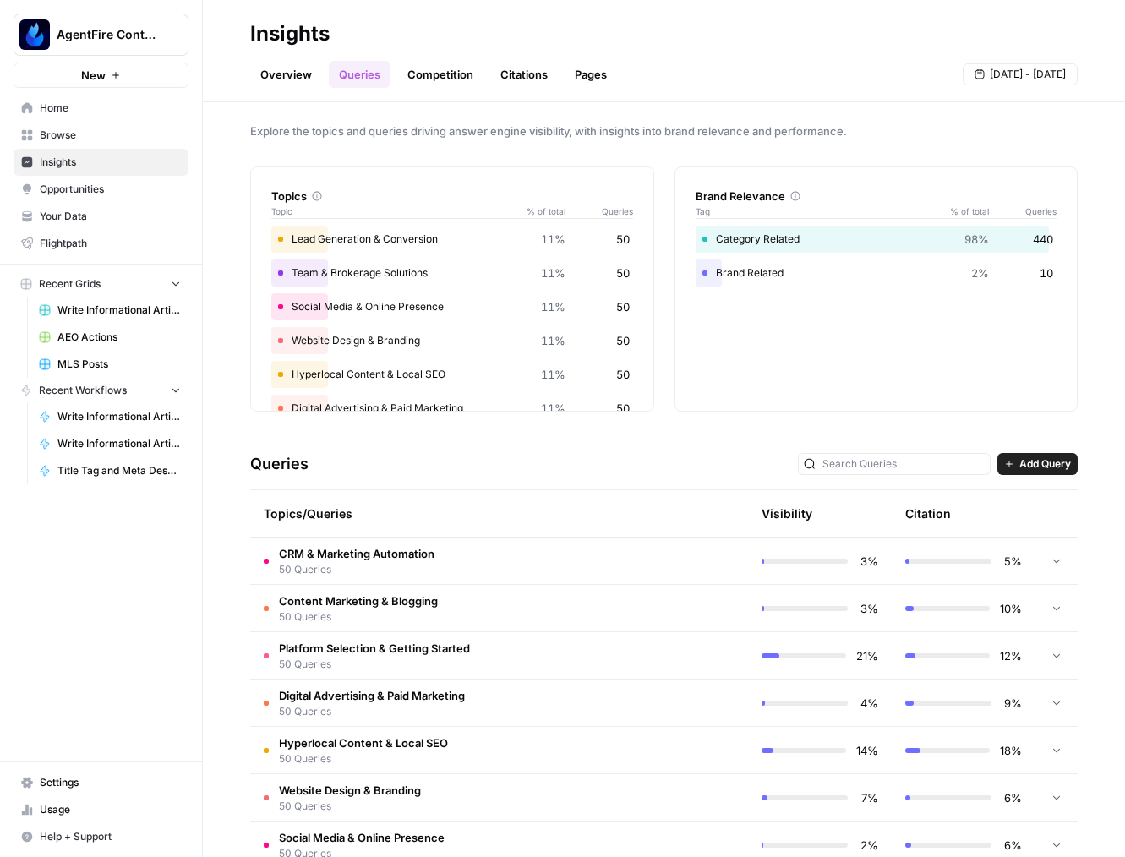
scroll to position [140, 0]
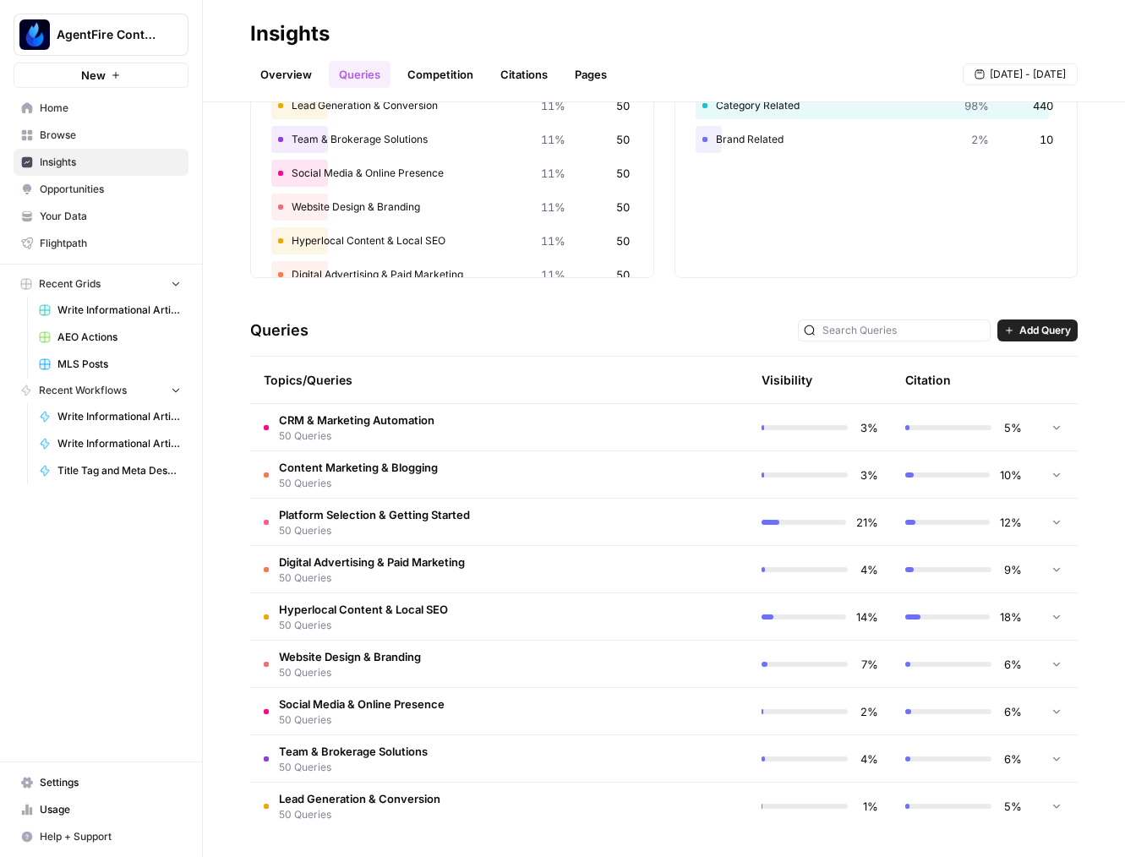
click at [493, 626] on td "Hyperlocal Content & Local SEO 50 Queries" at bounding box center [427, 616] width 354 height 46
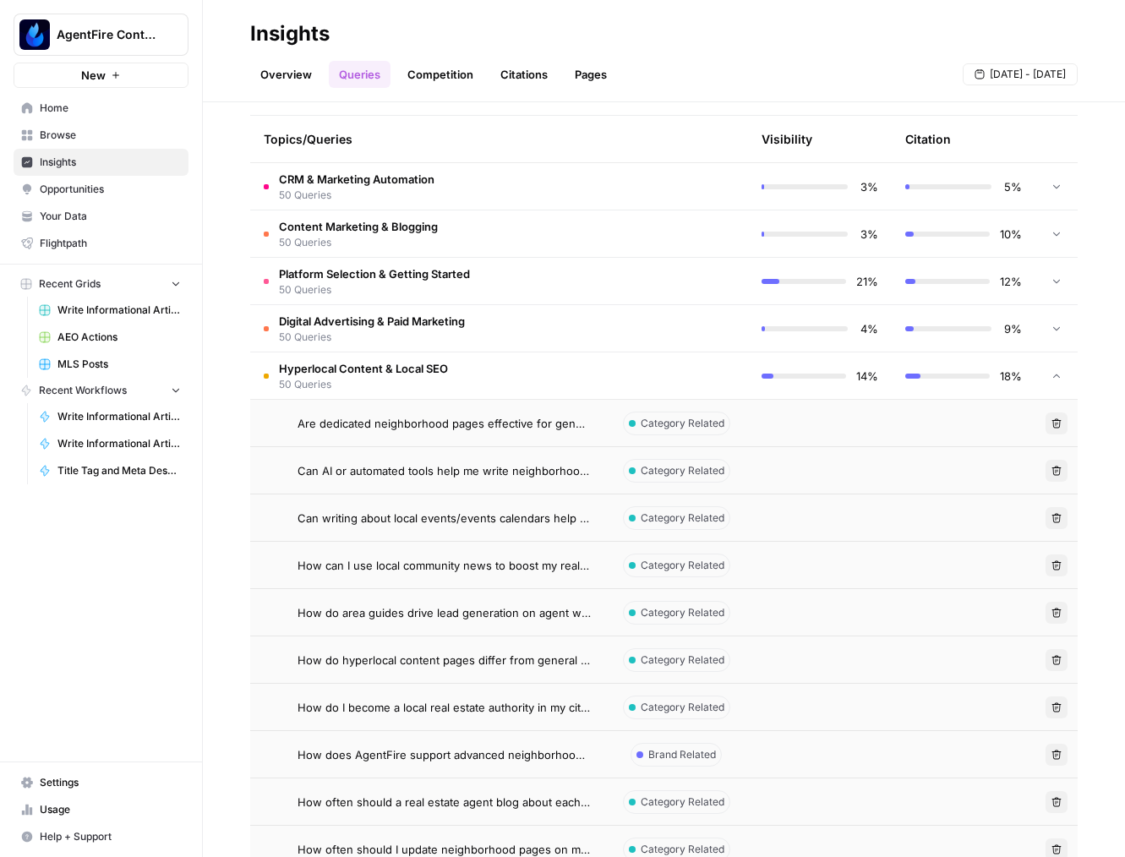
scroll to position [398, 0]
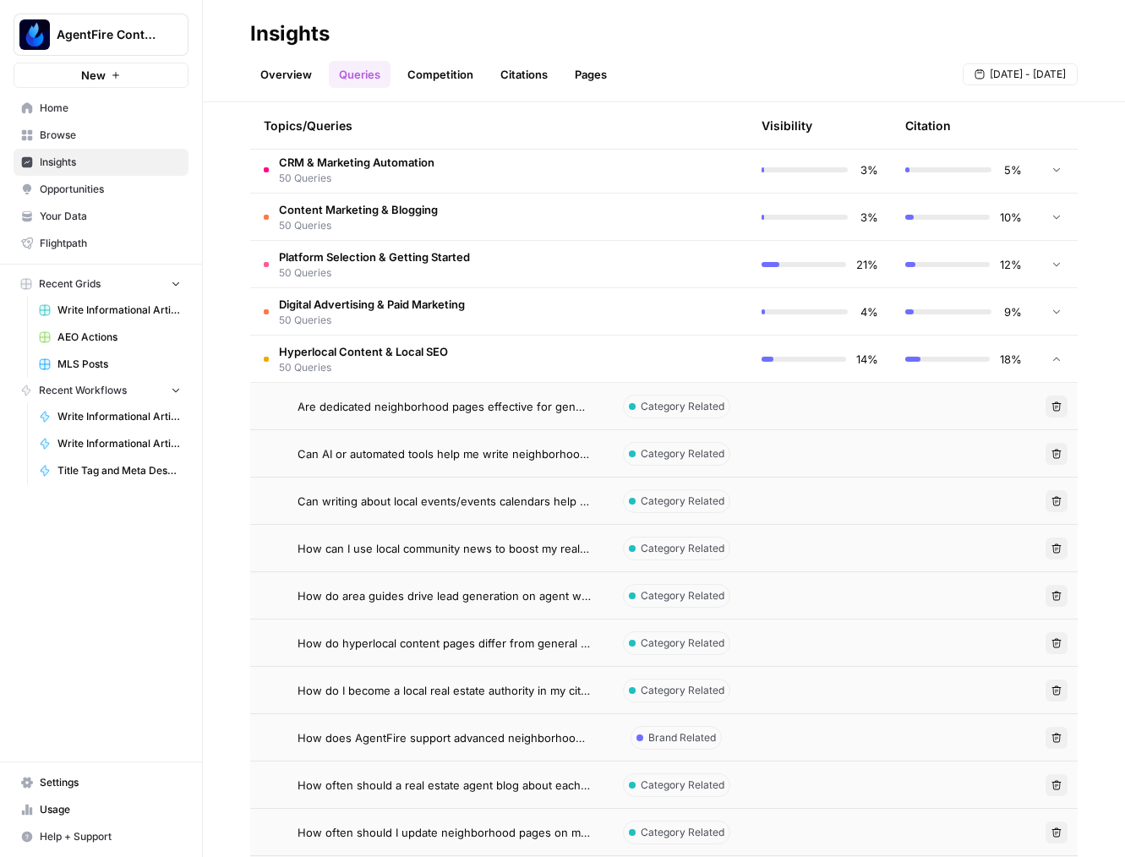
click at [707, 359] on td at bounding box center [676, 358] width 144 height 46
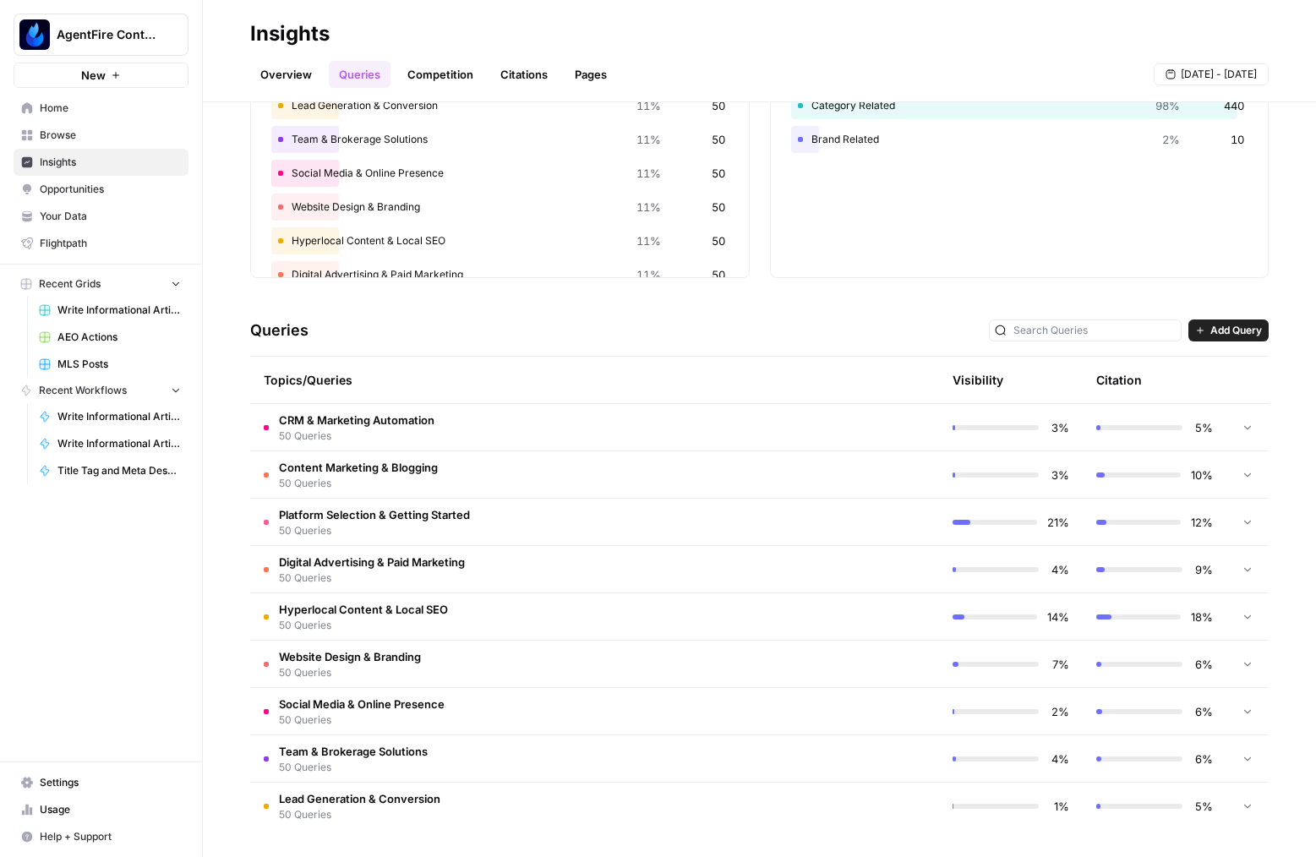
scroll to position [0, 0]
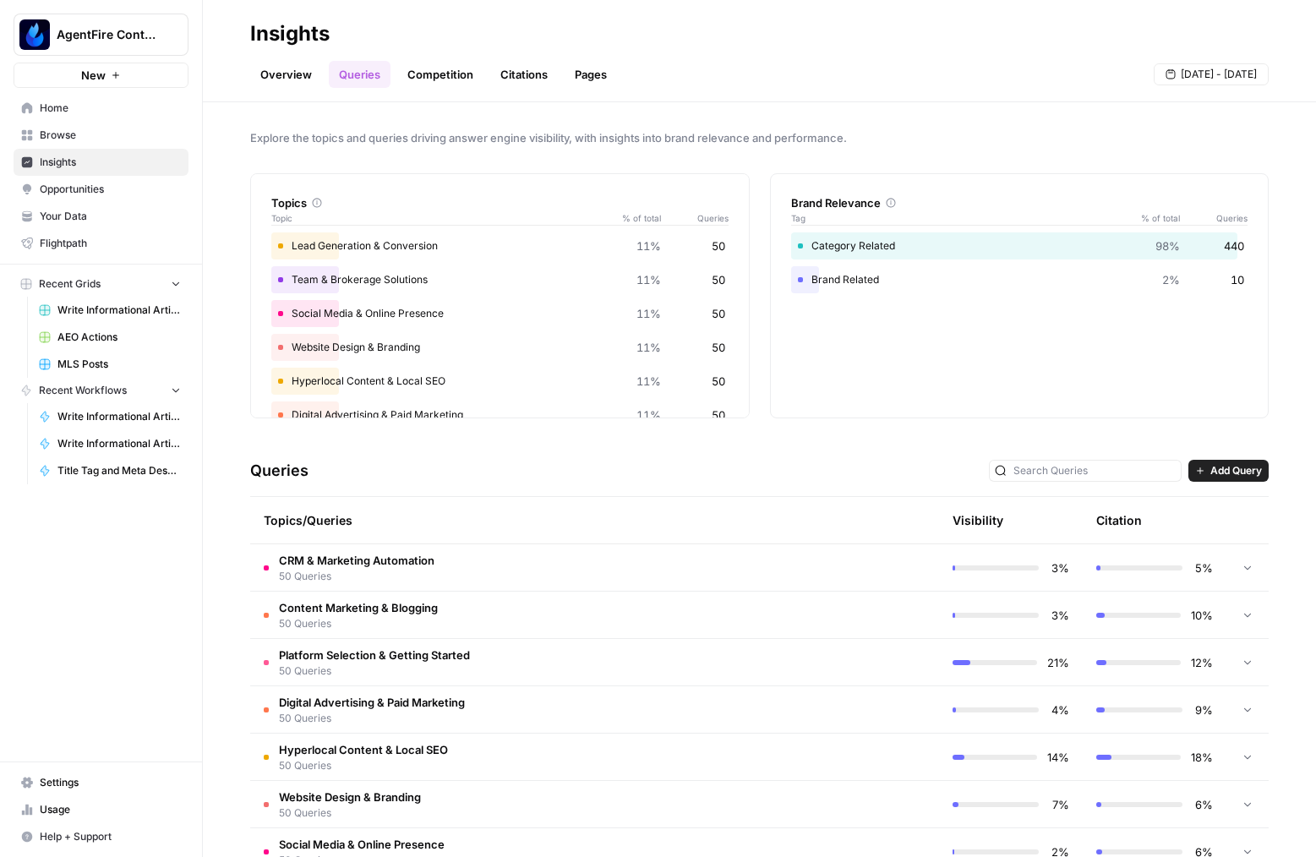
click at [129, 21] on button "AgentFire Content" at bounding box center [101, 35] width 175 height 42
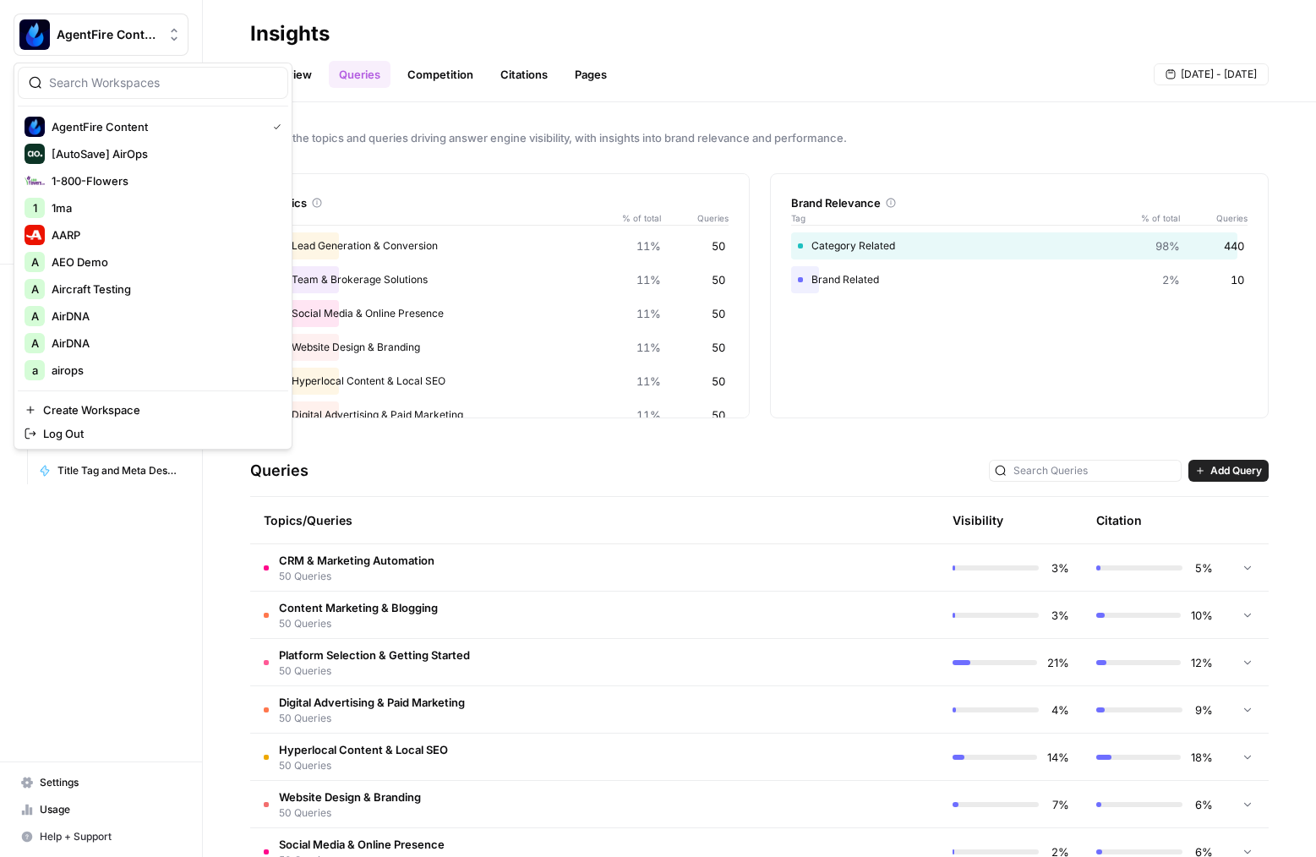
click at [1056, 433] on div "Explore the topics and queries driving answer engine visibility, with insights …" at bounding box center [759, 479] width 1113 height 755
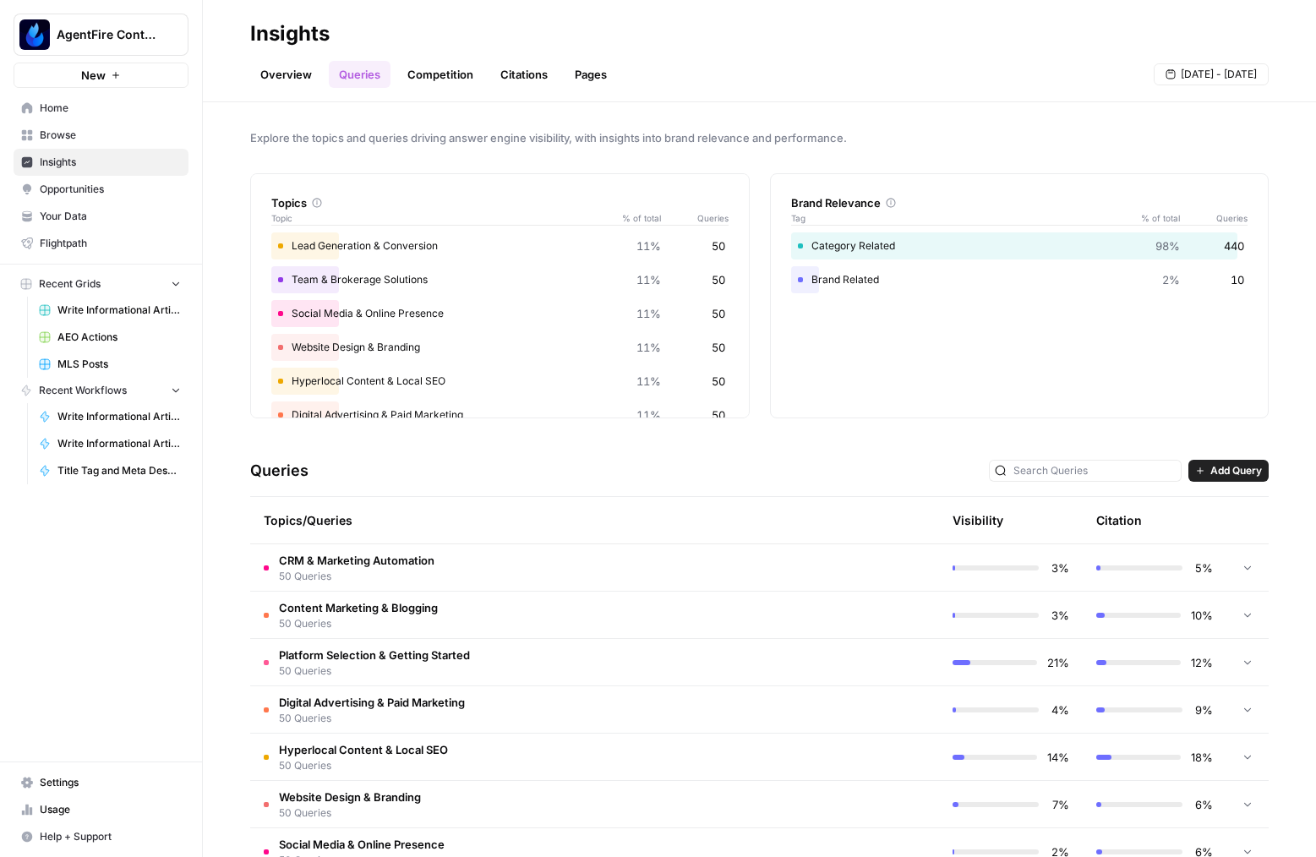
click at [923, 194] on div "Brand Relevance" at bounding box center [1019, 202] width 457 height 17
click at [280, 74] on link "Overview" at bounding box center [286, 74] width 72 height 27
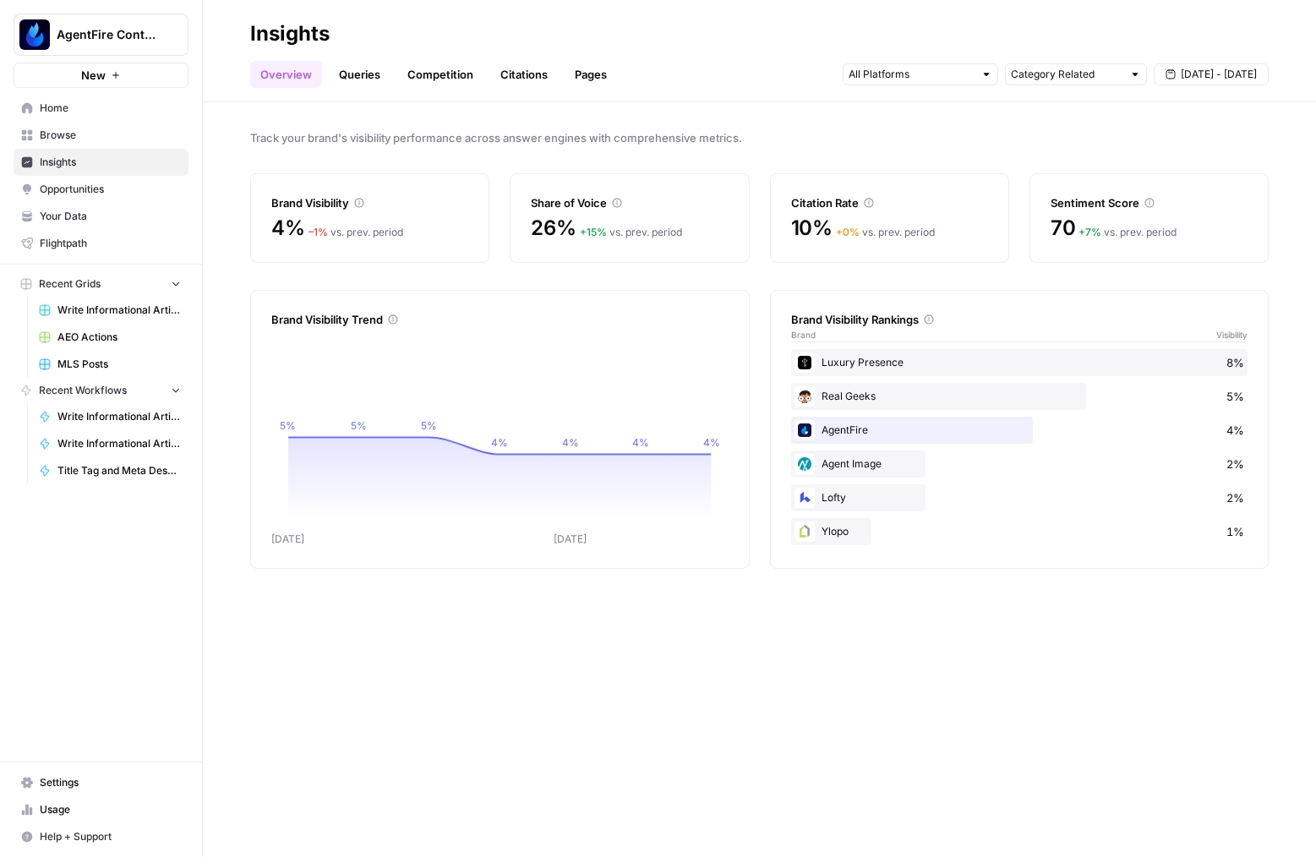
click at [369, 76] on link "Queries" at bounding box center [360, 74] width 62 height 27
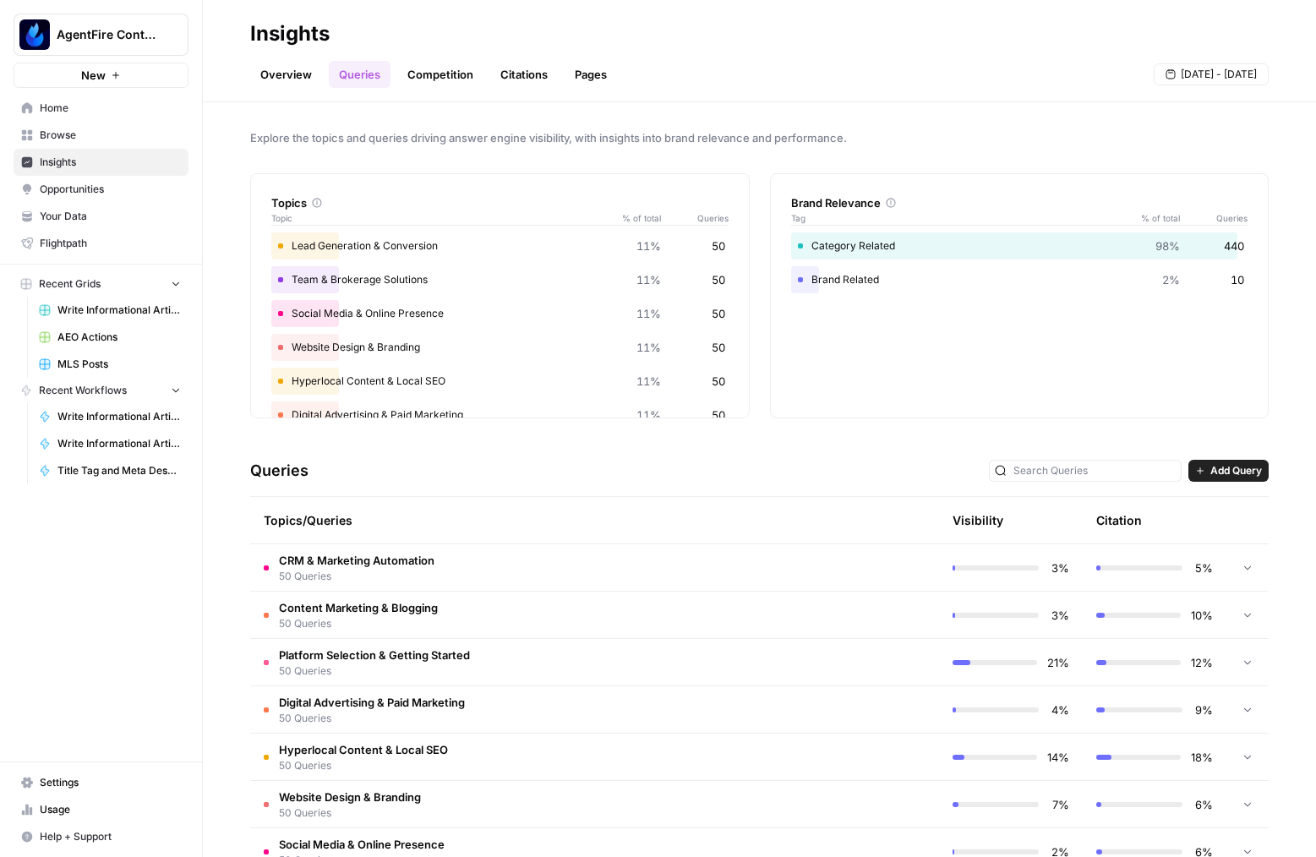
click at [427, 67] on link "Competition" at bounding box center [440, 74] width 86 height 27
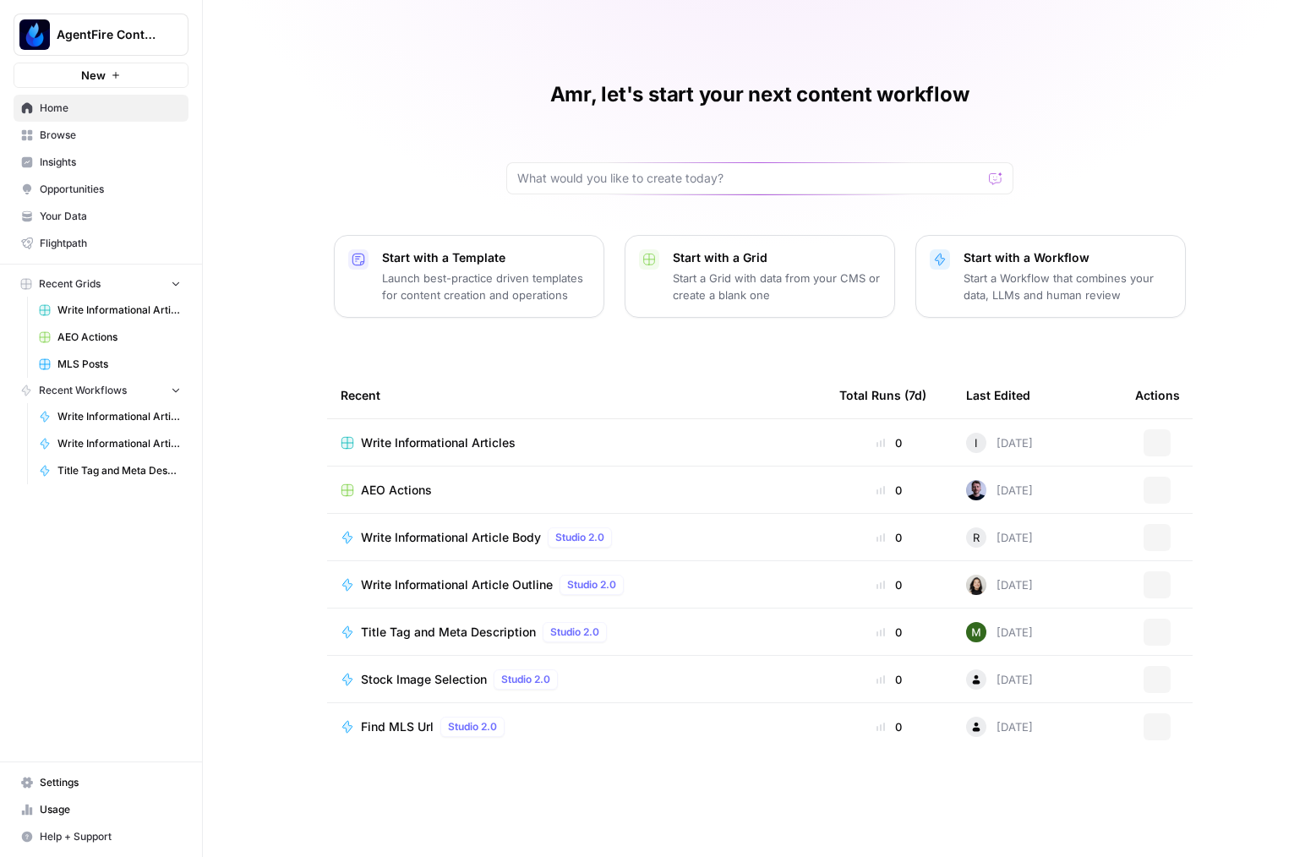
click at [117, 150] on link "Insights" at bounding box center [101, 162] width 175 height 27
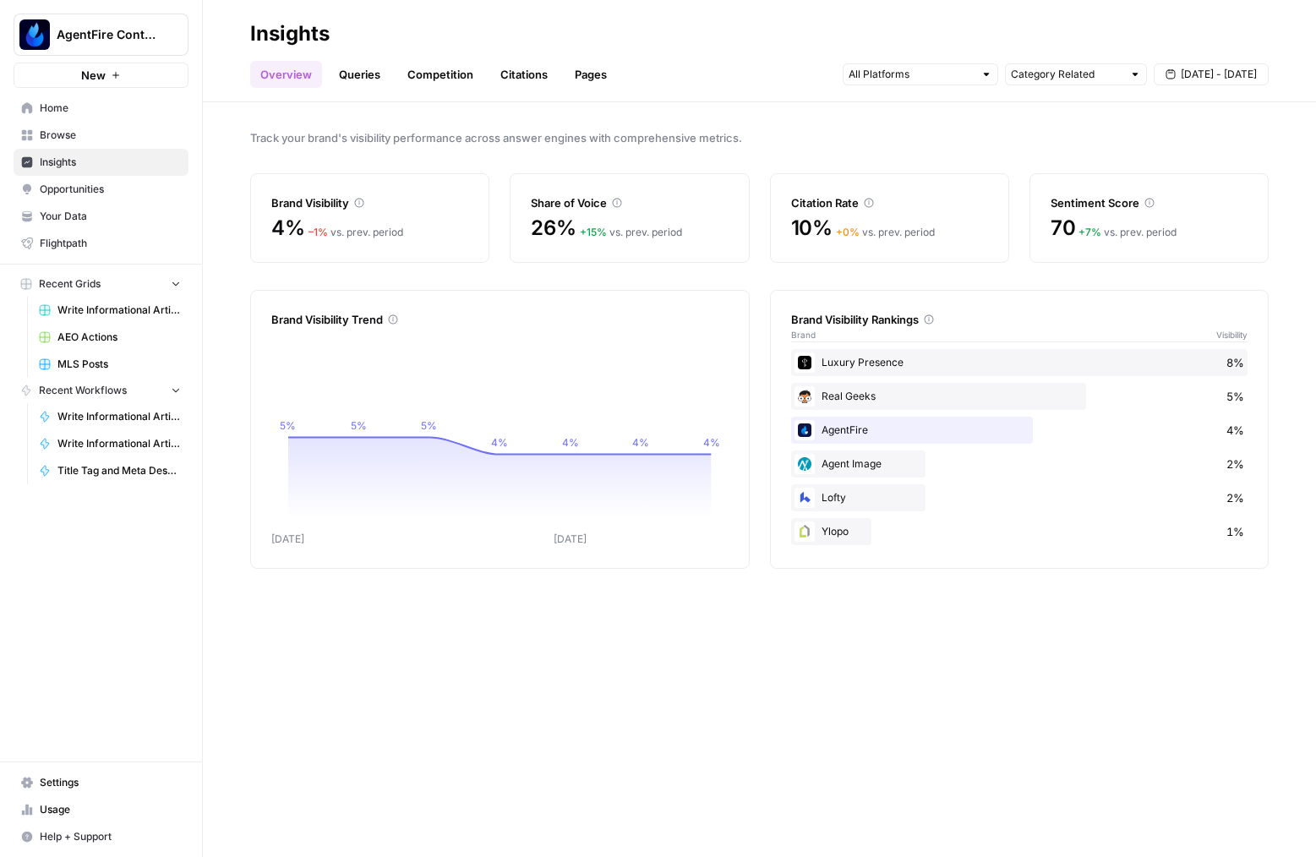
click at [684, 541] on icon "Aug 27 Aug 31 5% 5% 5% 4% 4% 4% 4%" at bounding box center [499, 439] width 457 height 216
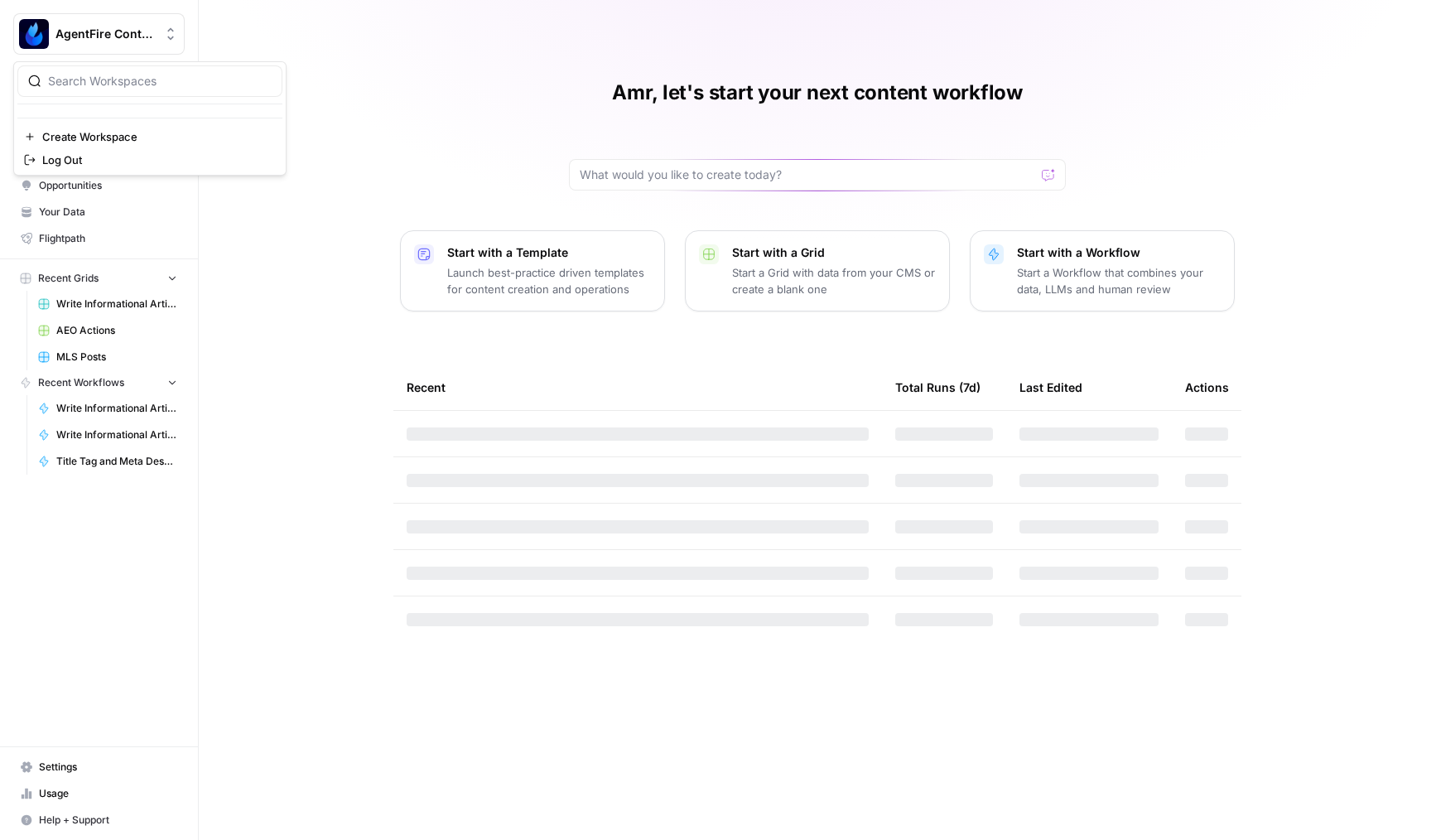
click at [140, 29] on span "AgentFire Content" at bounding box center [106, 33] width 100 height 17
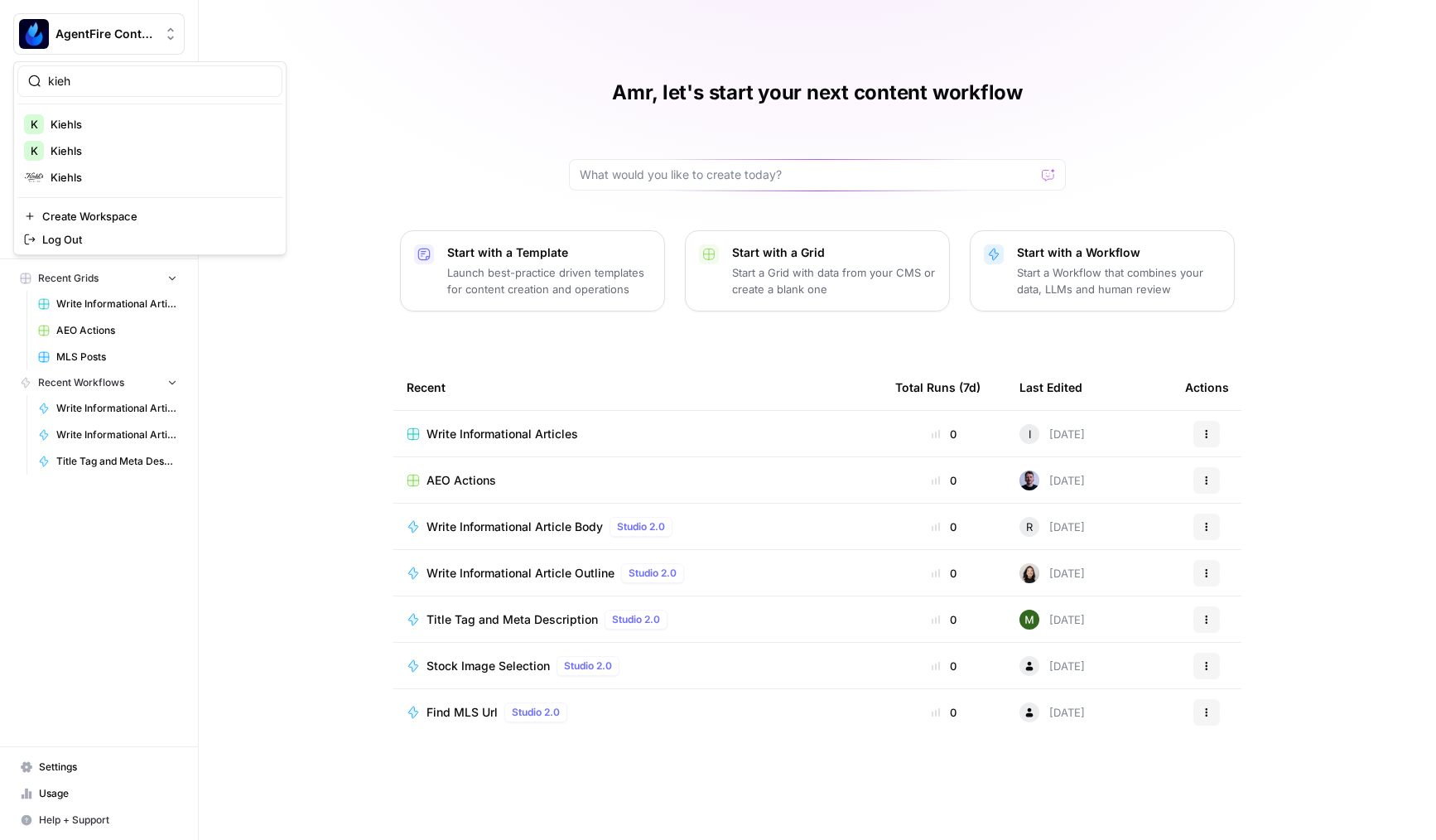
type input "kieh"
click at [109, 180] on span "Kiehls" at bounding box center [160, 176] width 219 height 17
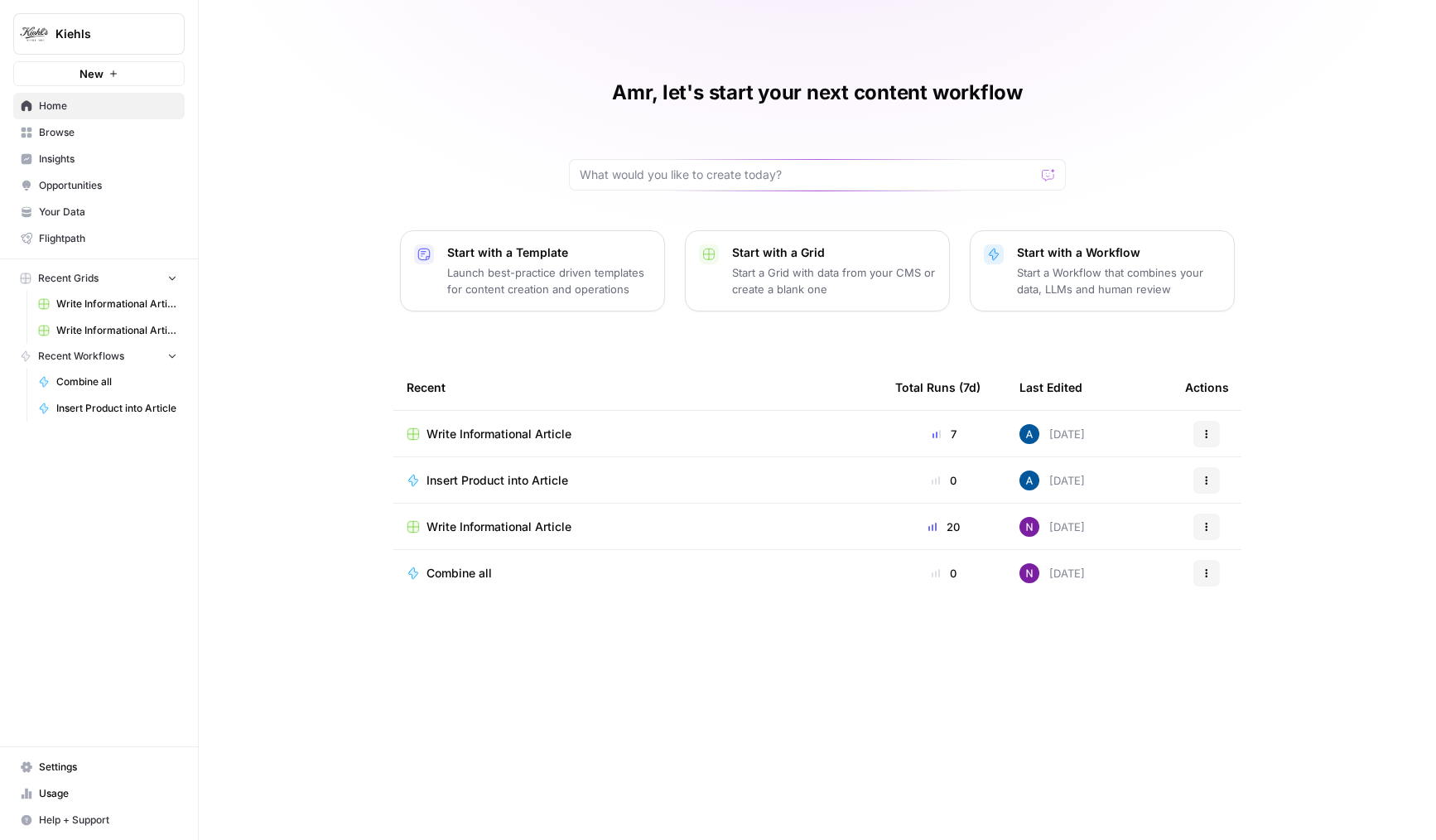
click at [104, 128] on span "Browse" at bounding box center [108, 132] width 138 height 15
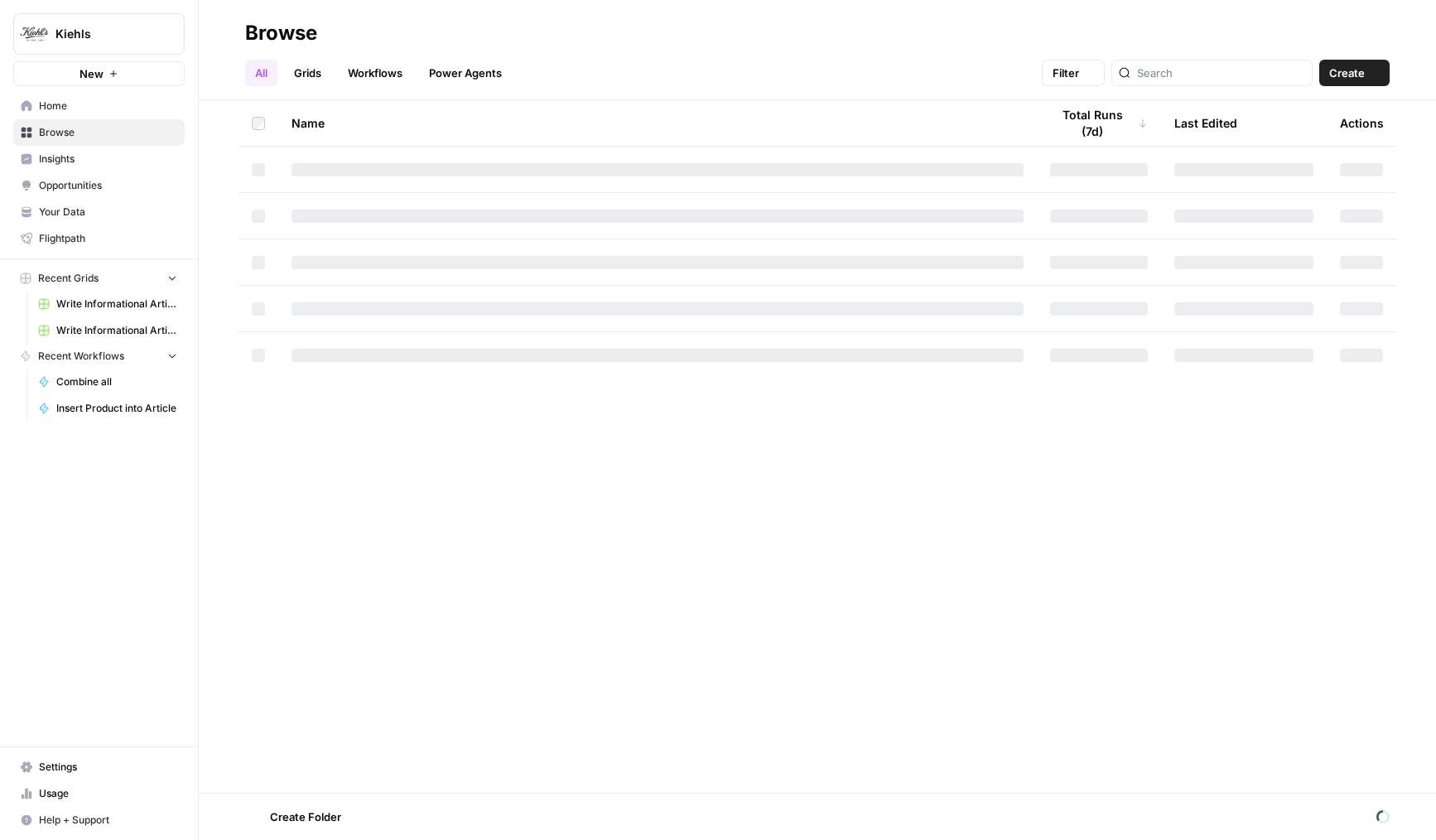
click at [109, 153] on span "Insights" at bounding box center [108, 159] width 138 height 15
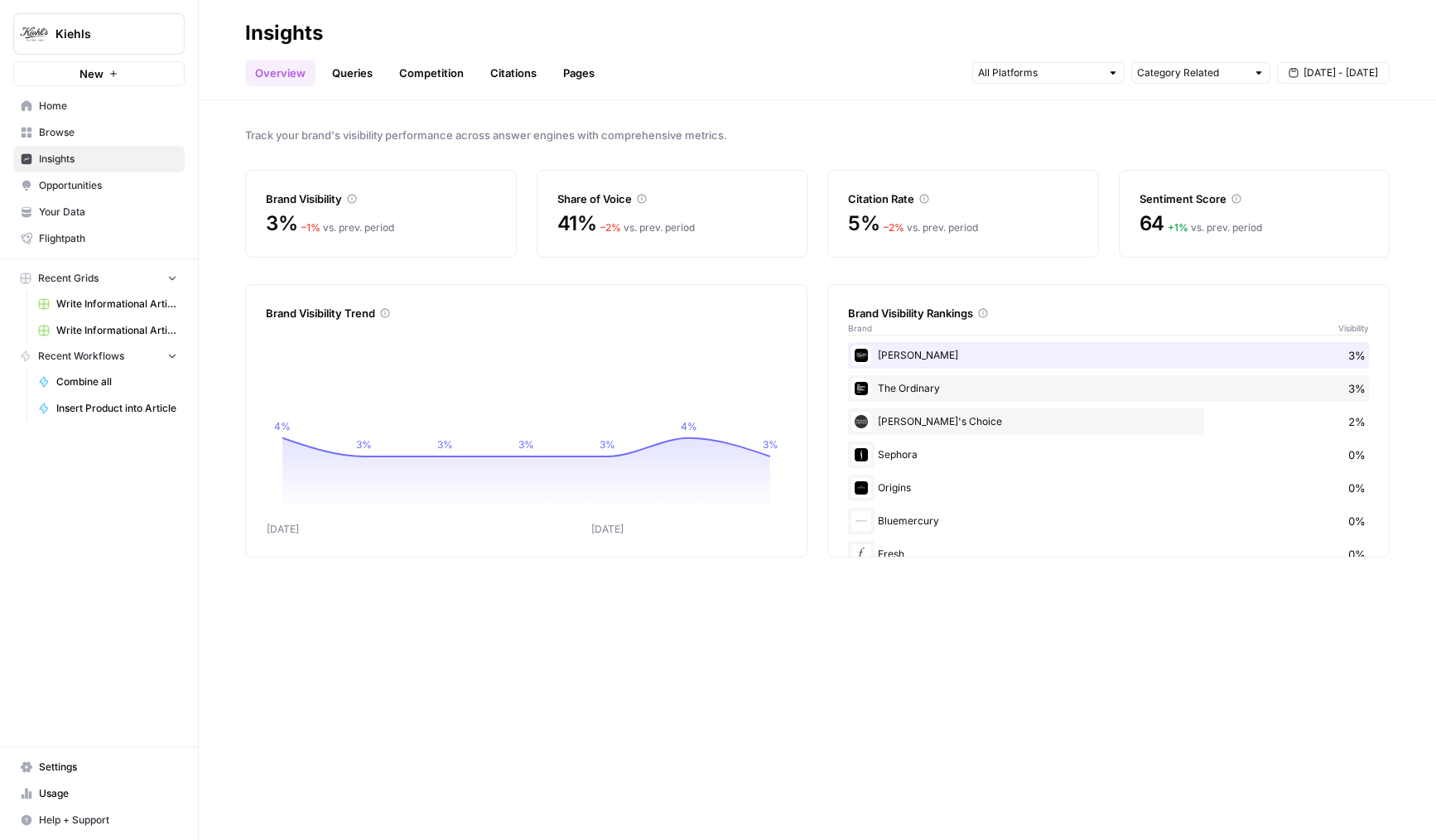
click at [62, 139] on span "Browse" at bounding box center [108, 132] width 138 height 15
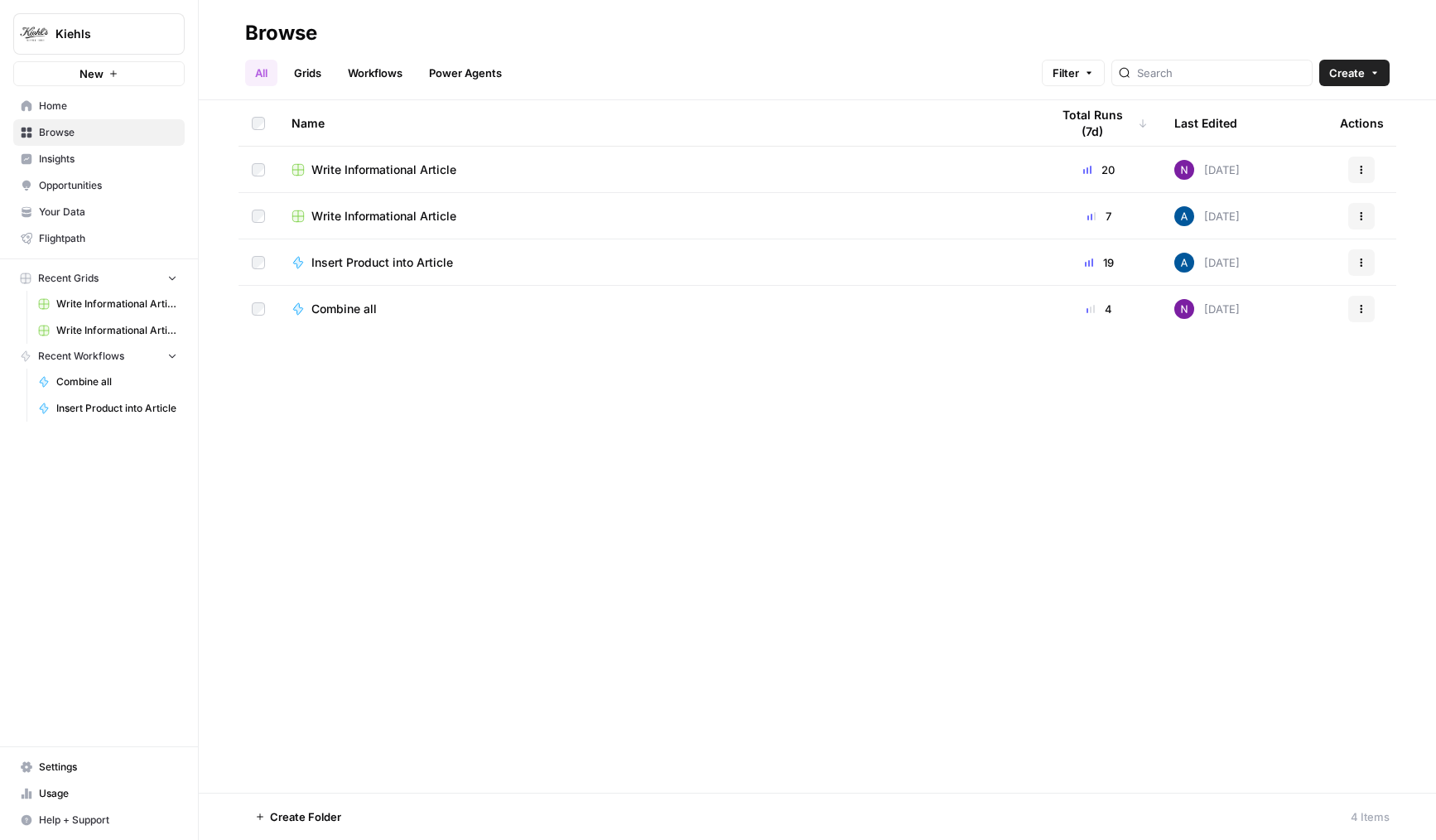
click at [63, 220] on link "Your Data" at bounding box center [99, 212] width 172 height 26
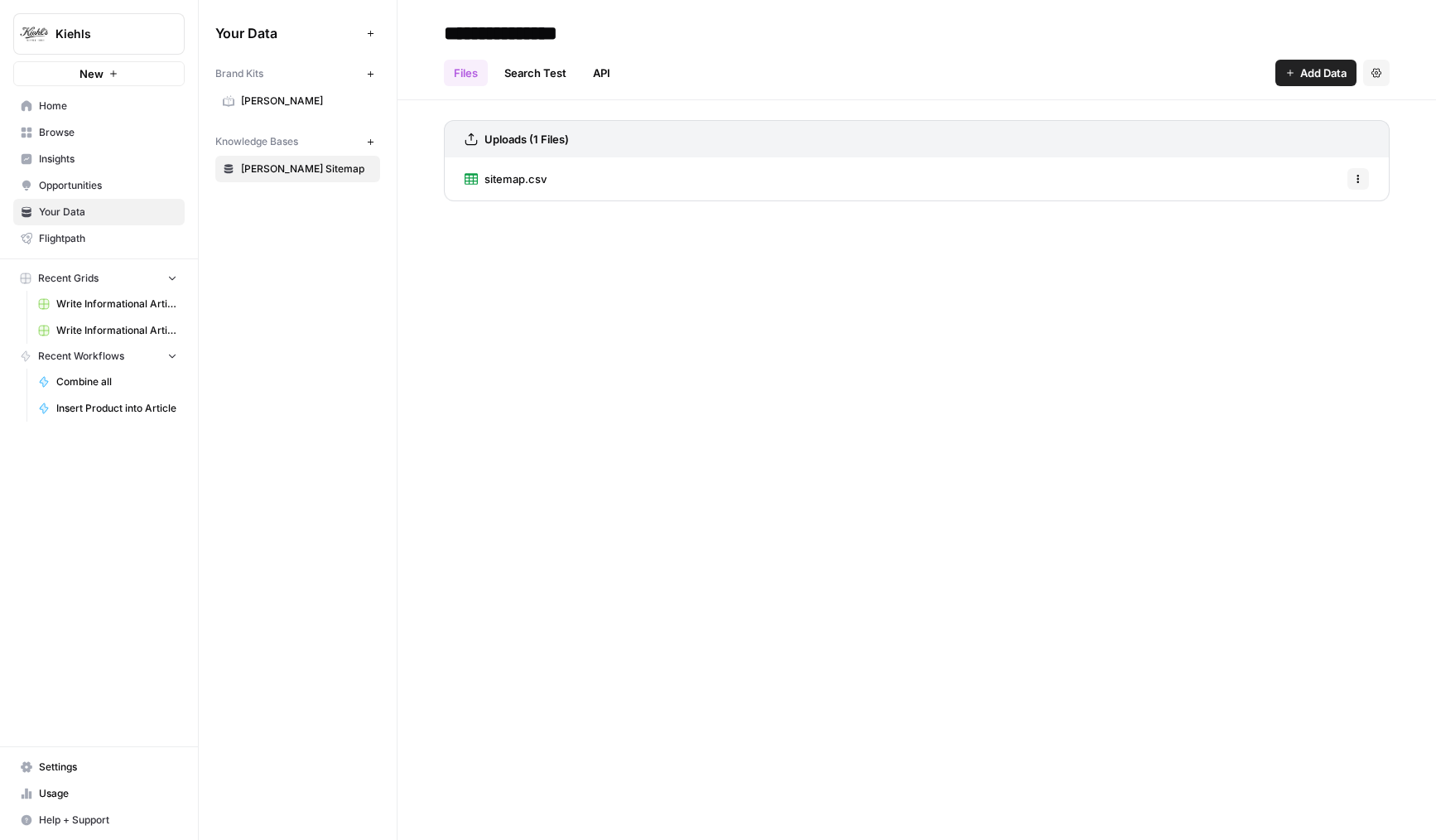
click at [270, 114] on link "Kiehl's" at bounding box center [298, 101] width 165 height 26
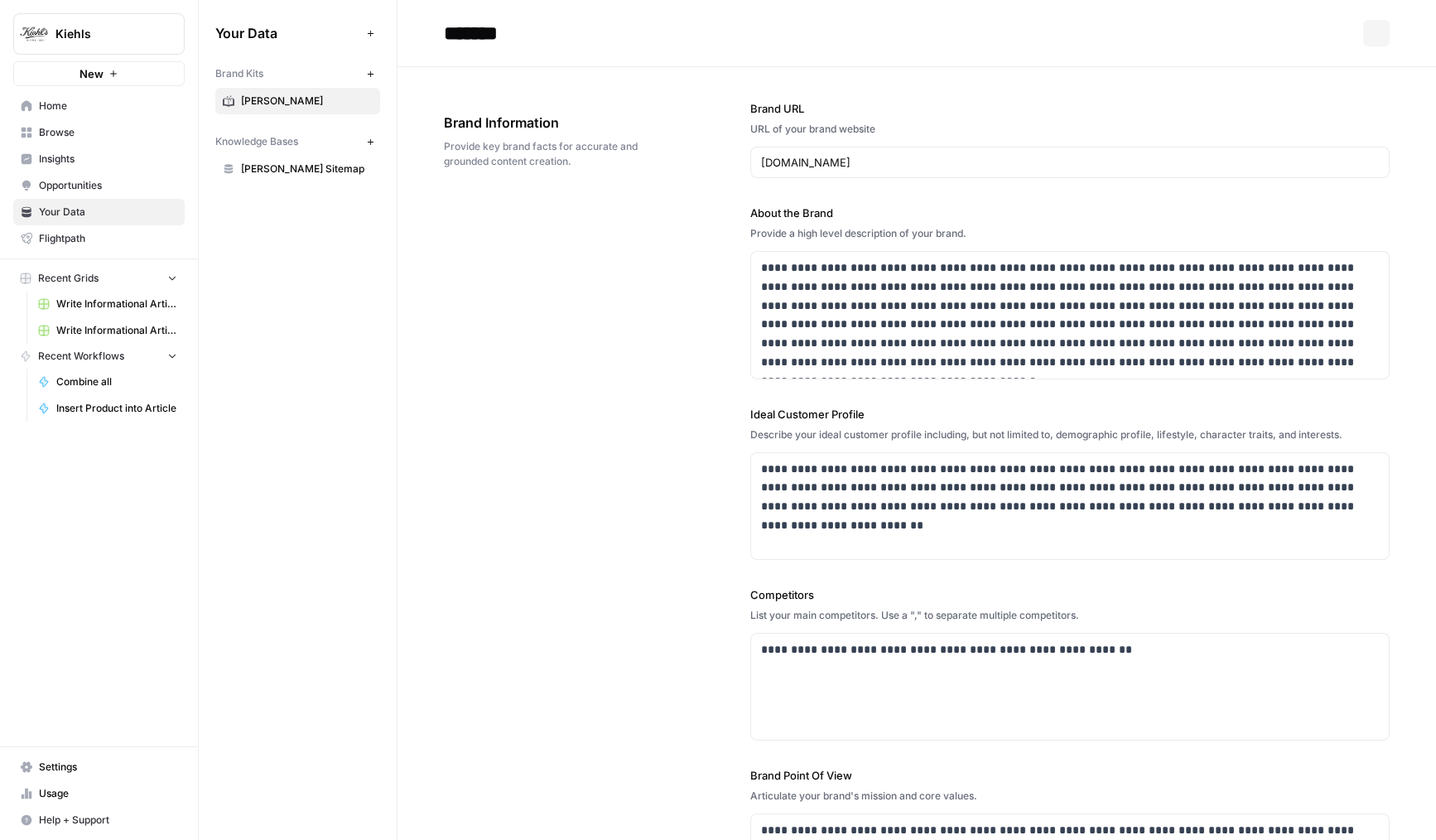
click at [515, 33] on input "*******" at bounding box center [569, 33] width 265 height 33
type input "**********"
click at [83, 131] on span "Browse" at bounding box center [108, 132] width 138 height 15
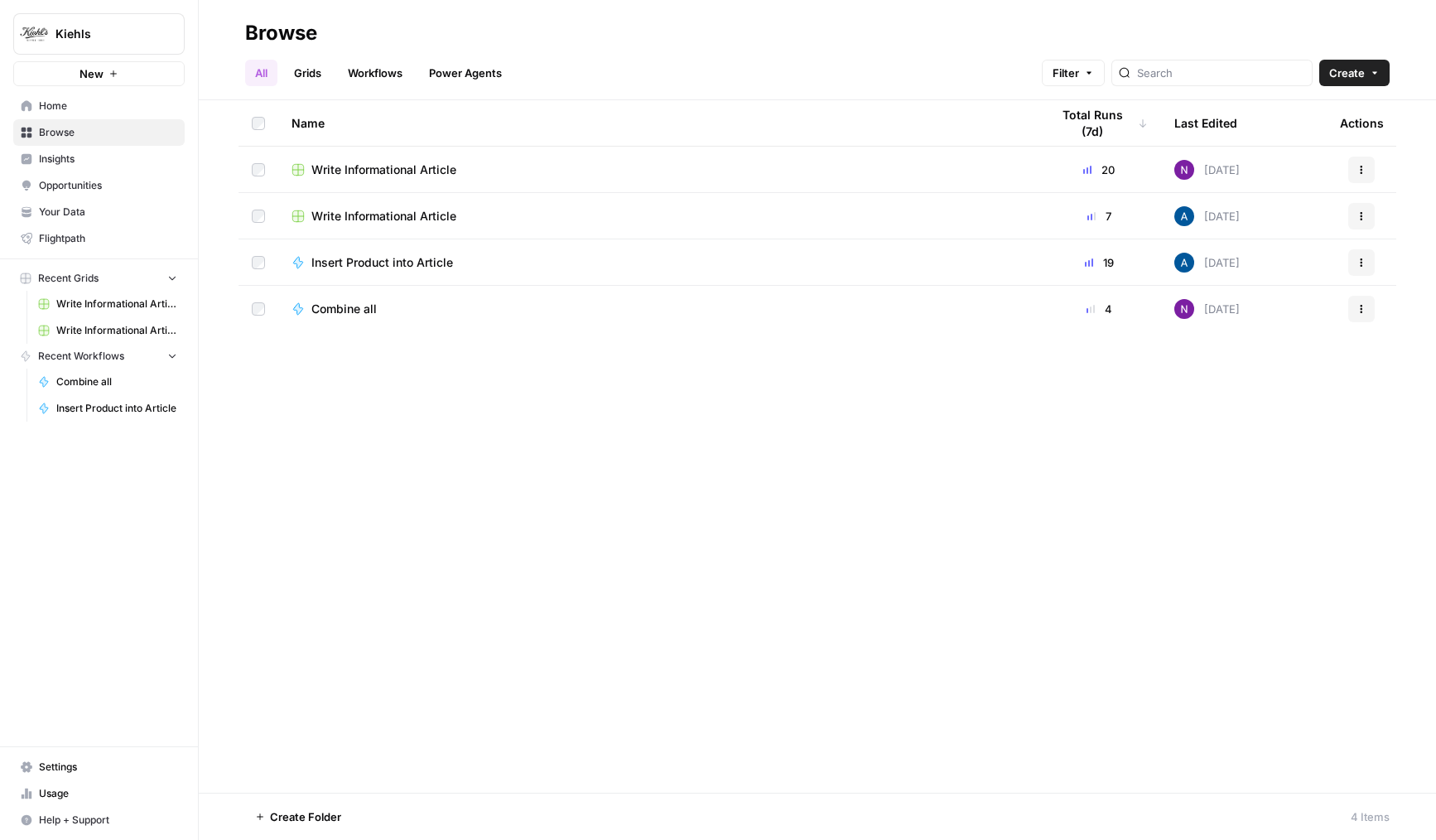
click at [87, 149] on link "Insights" at bounding box center [99, 159] width 172 height 26
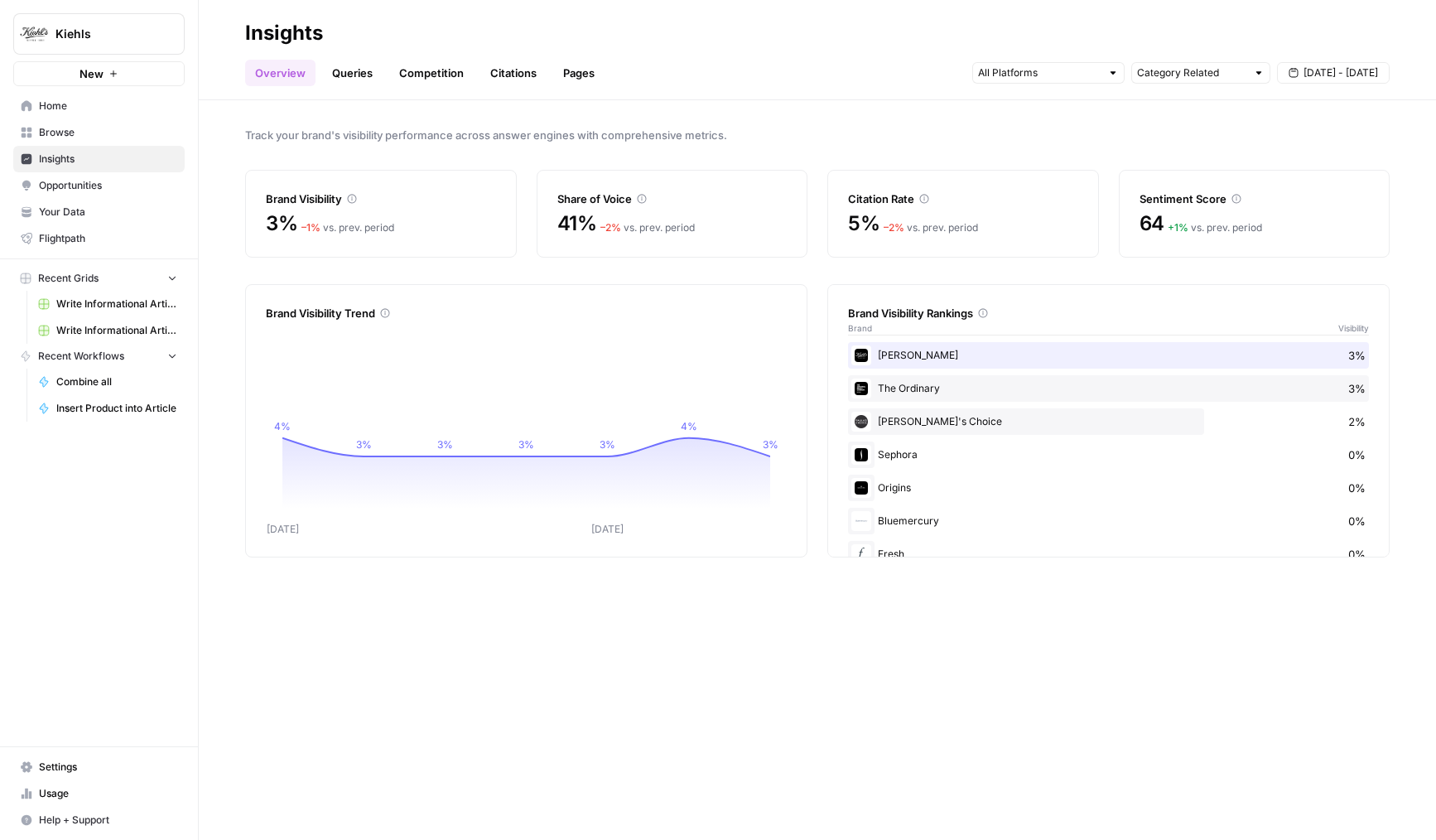
click at [73, 175] on link "Opportunities" at bounding box center [99, 185] width 172 height 26
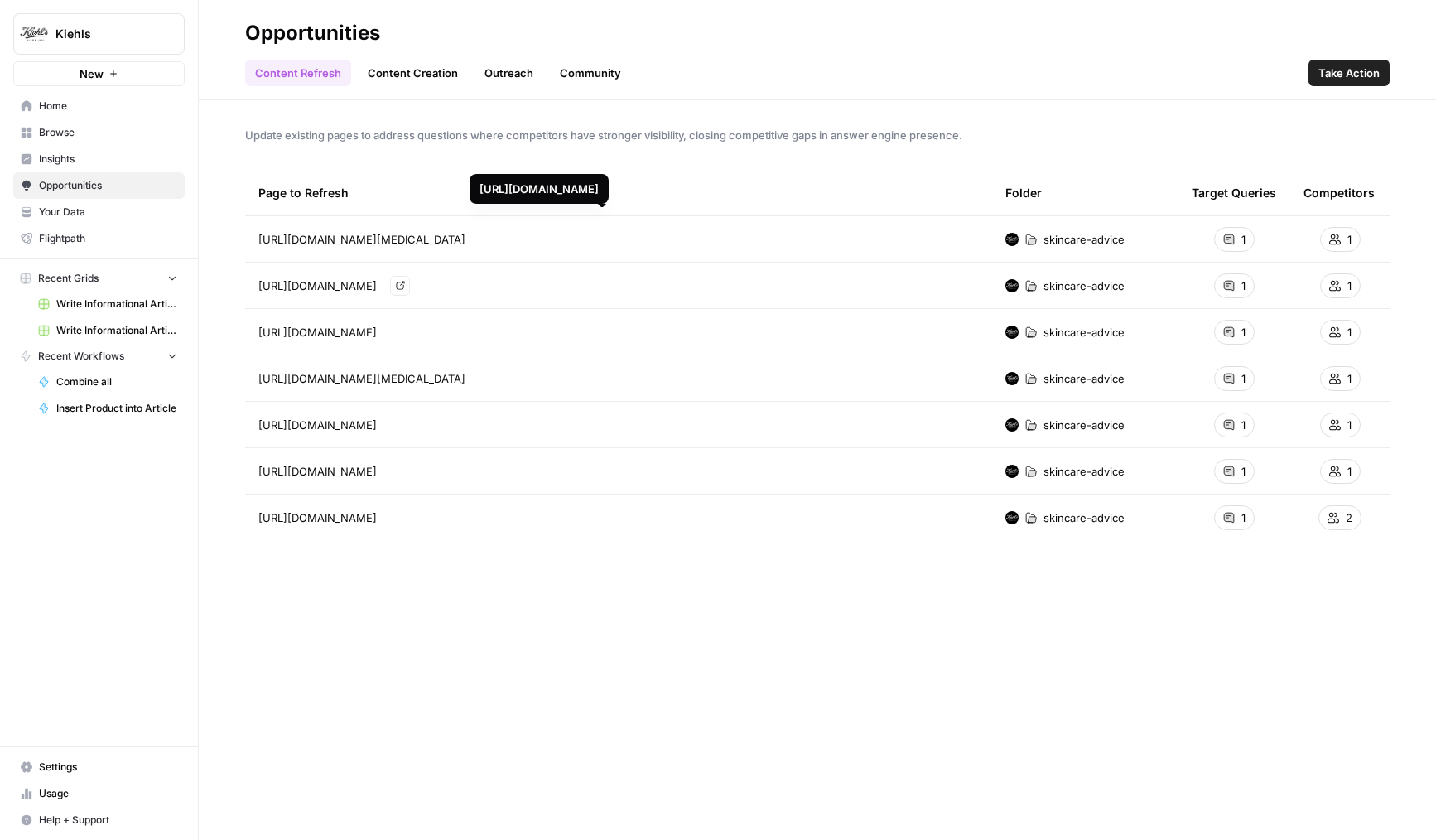
drag, startPoint x: 667, startPoint y: 286, endPoint x: 932, endPoint y: 285, distance: 265.0
click at [376, 285] on span "[URL][DOMAIN_NAME]" at bounding box center [318, 285] width 119 height 17
click at [402, 138] on span "Update existing pages to address questions where competitors have stronger visi…" at bounding box center [817, 134] width 1145 height 17
click at [409, 74] on link "Content Creation" at bounding box center [413, 73] width 110 height 26
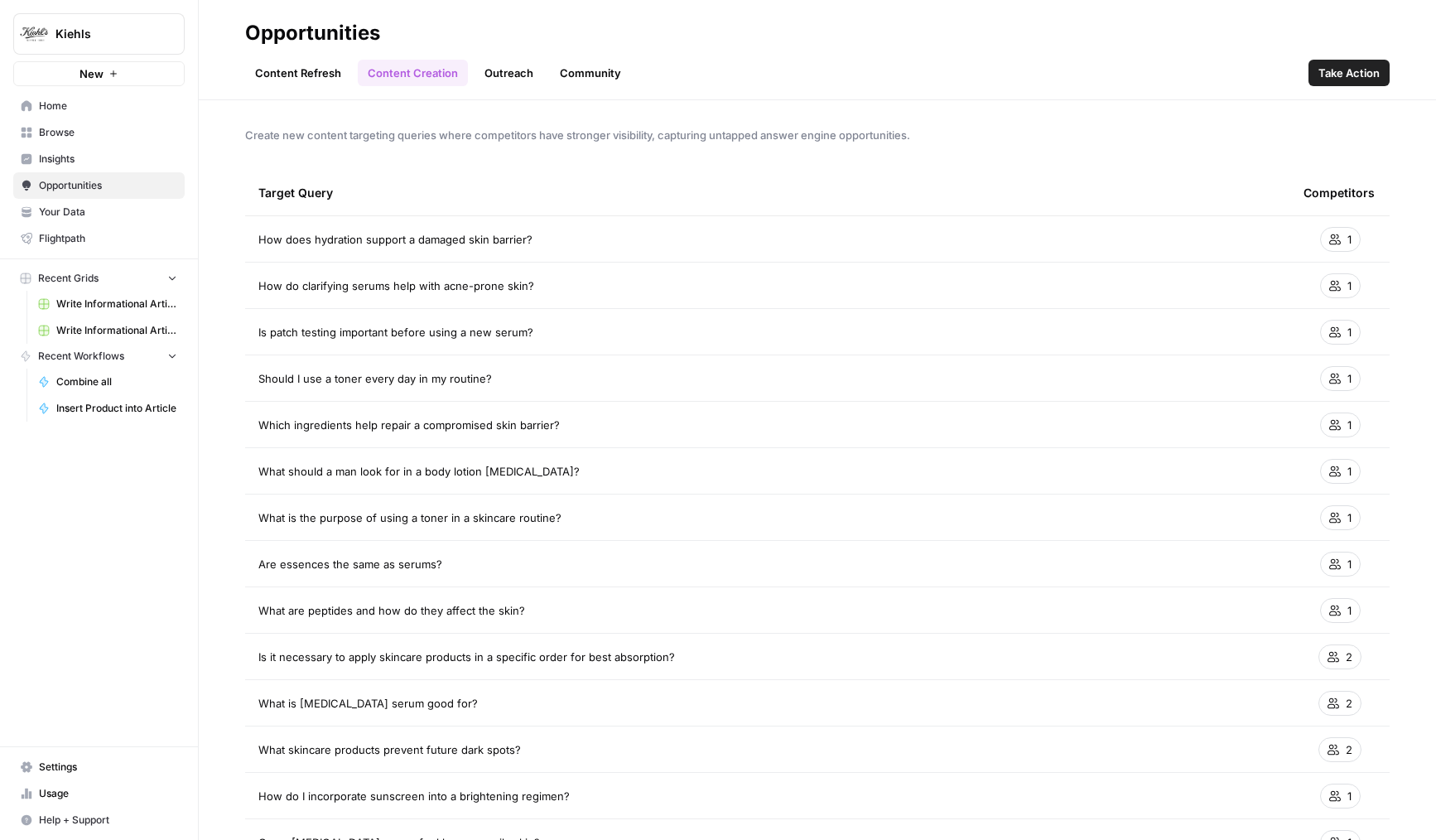
click at [297, 68] on link "Content Refresh" at bounding box center [298, 73] width 106 height 26
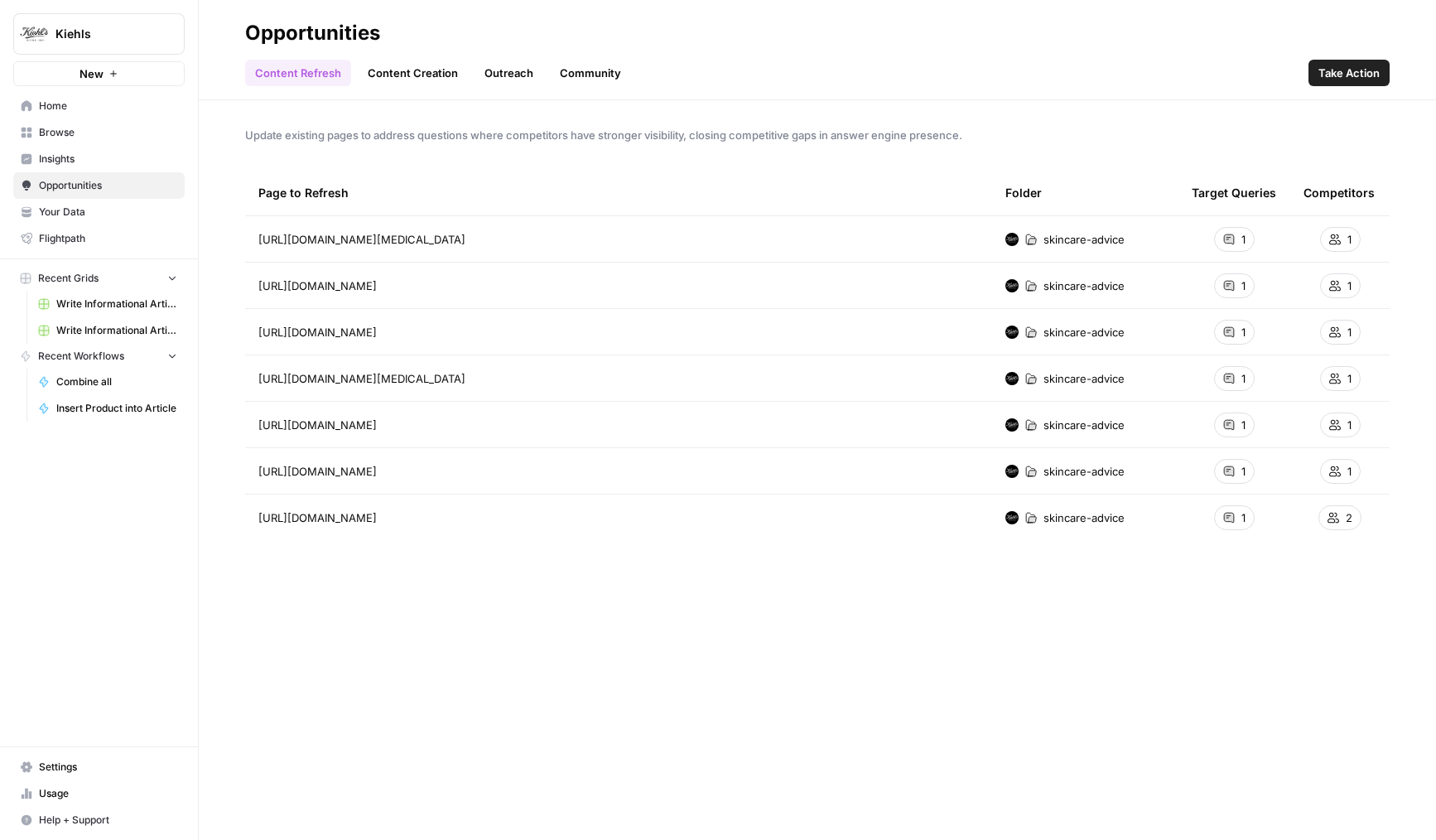
click at [59, 158] on span "Insights" at bounding box center [108, 159] width 138 height 15
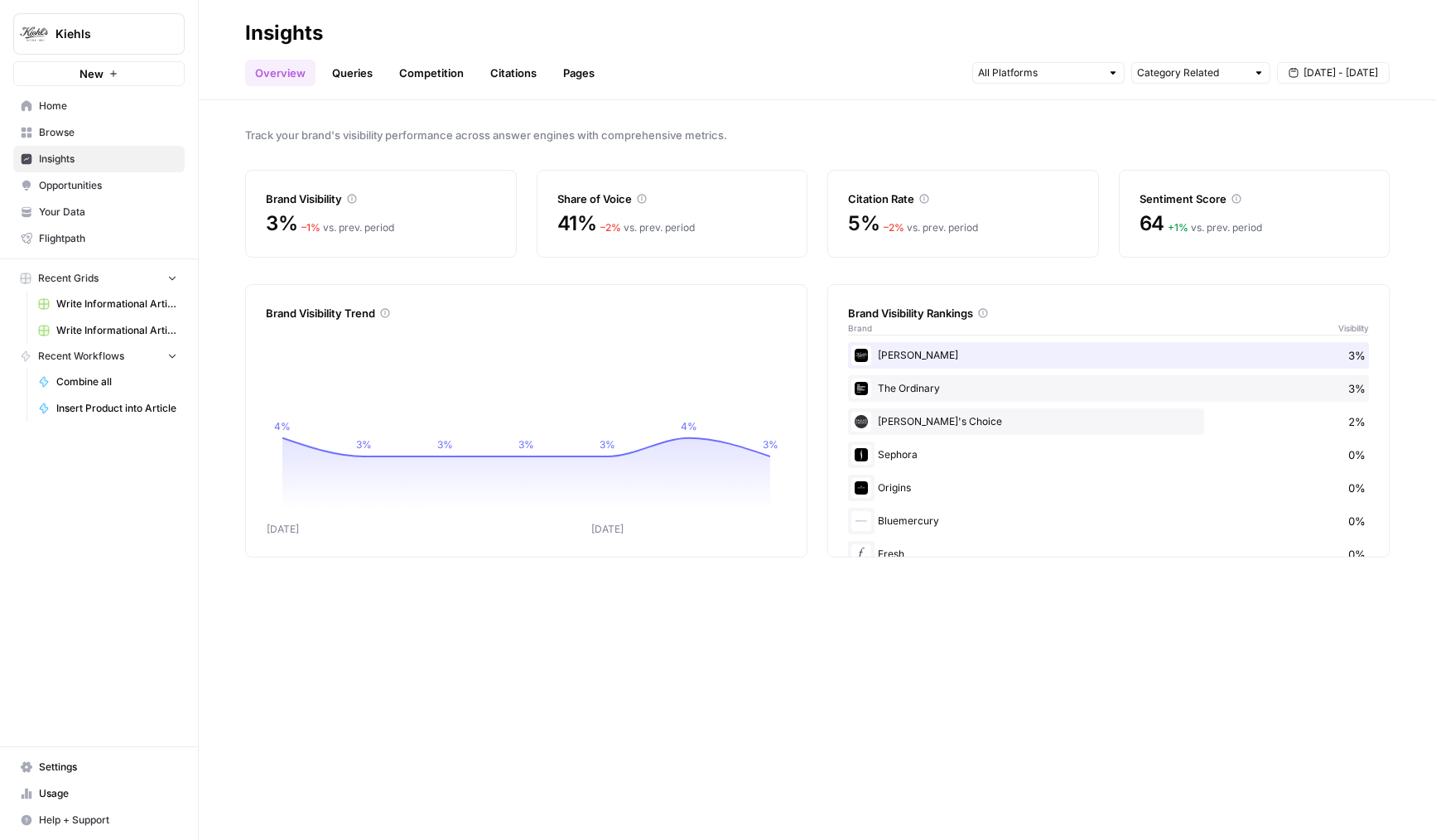
click at [350, 70] on link "Queries" at bounding box center [353, 73] width 61 height 26
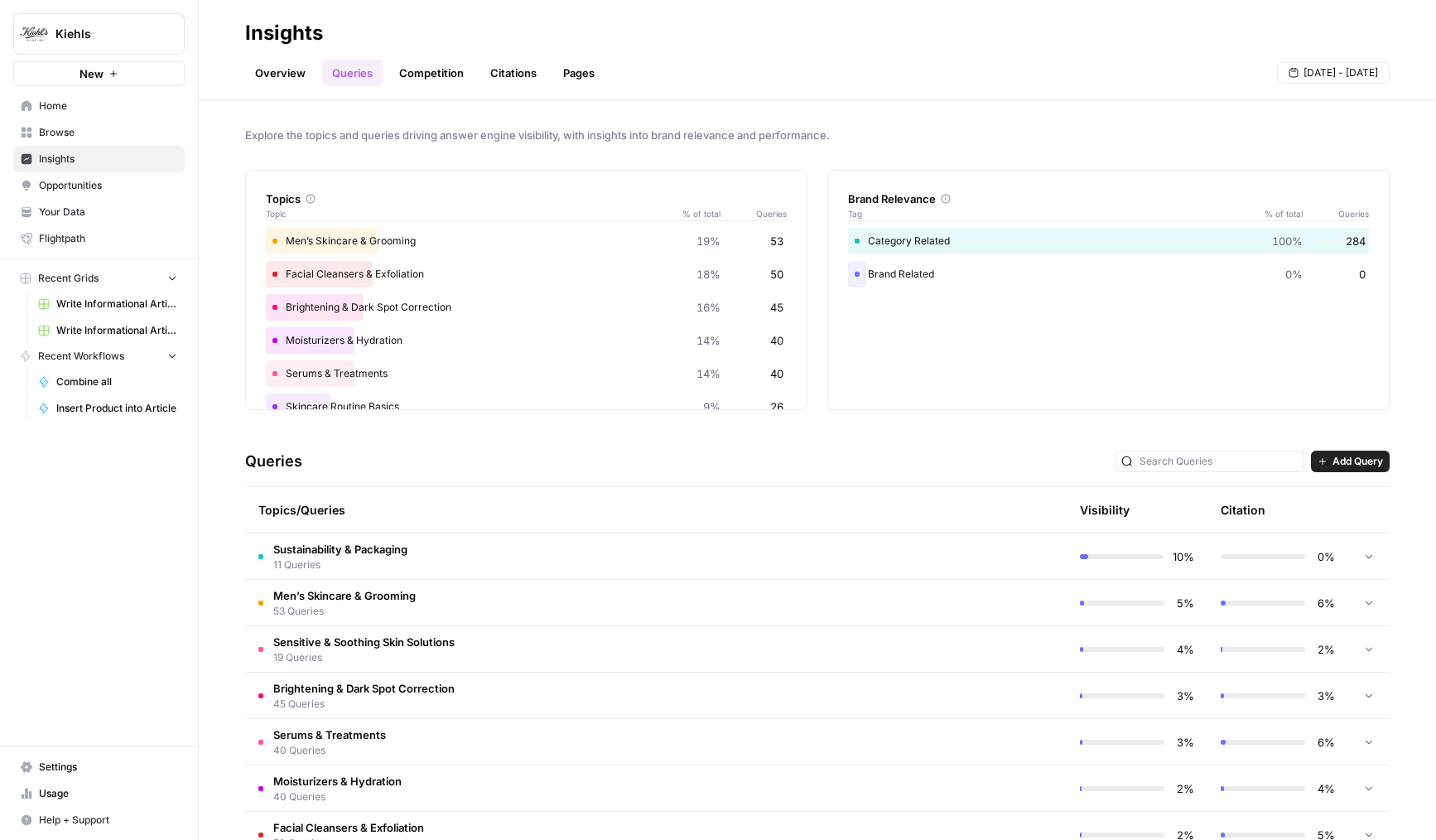
click at [420, 82] on link "Competition" at bounding box center [431, 73] width 84 height 26
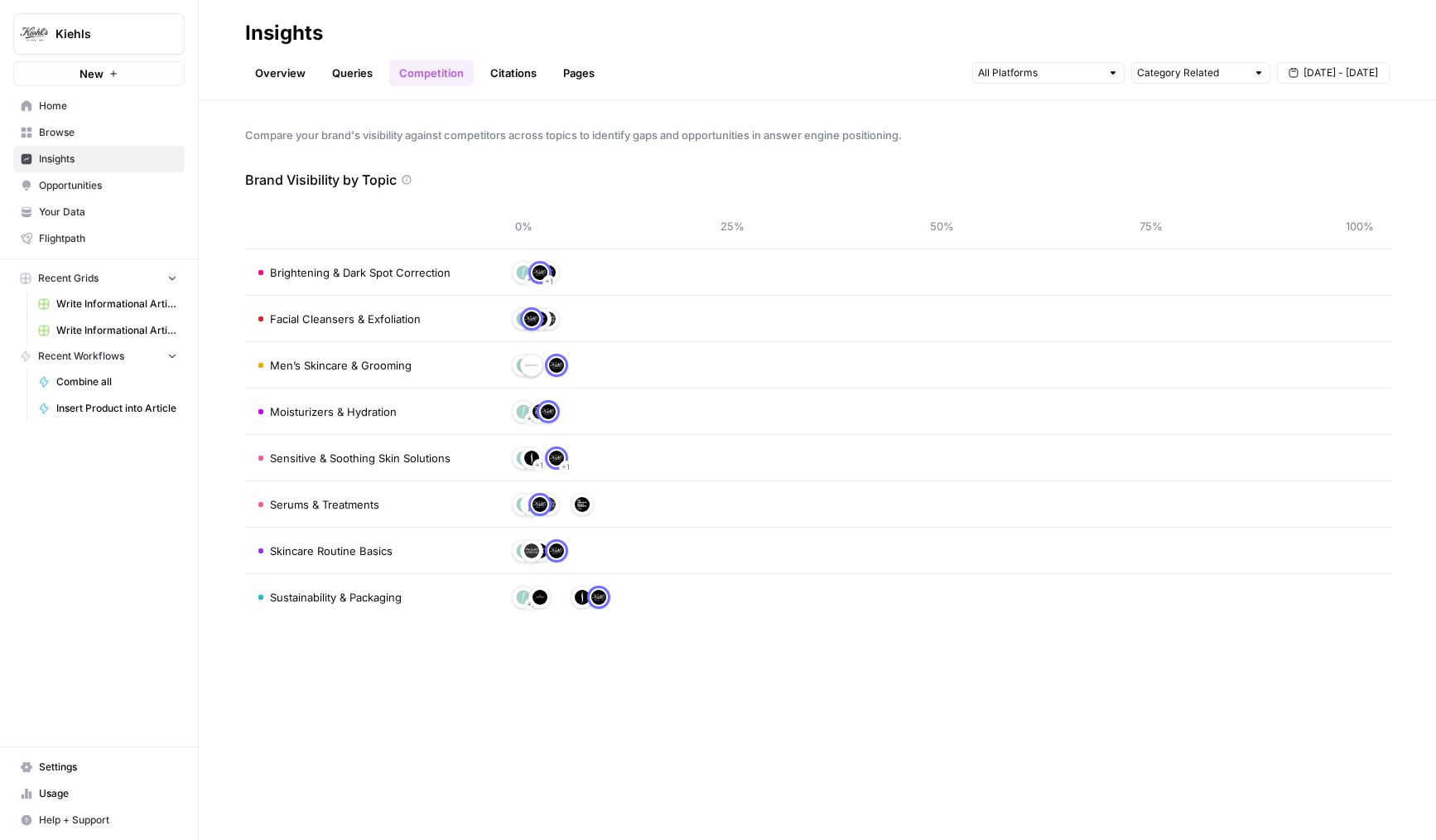
click at [313, 74] on link "Overview" at bounding box center [280, 73] width 71 height 26
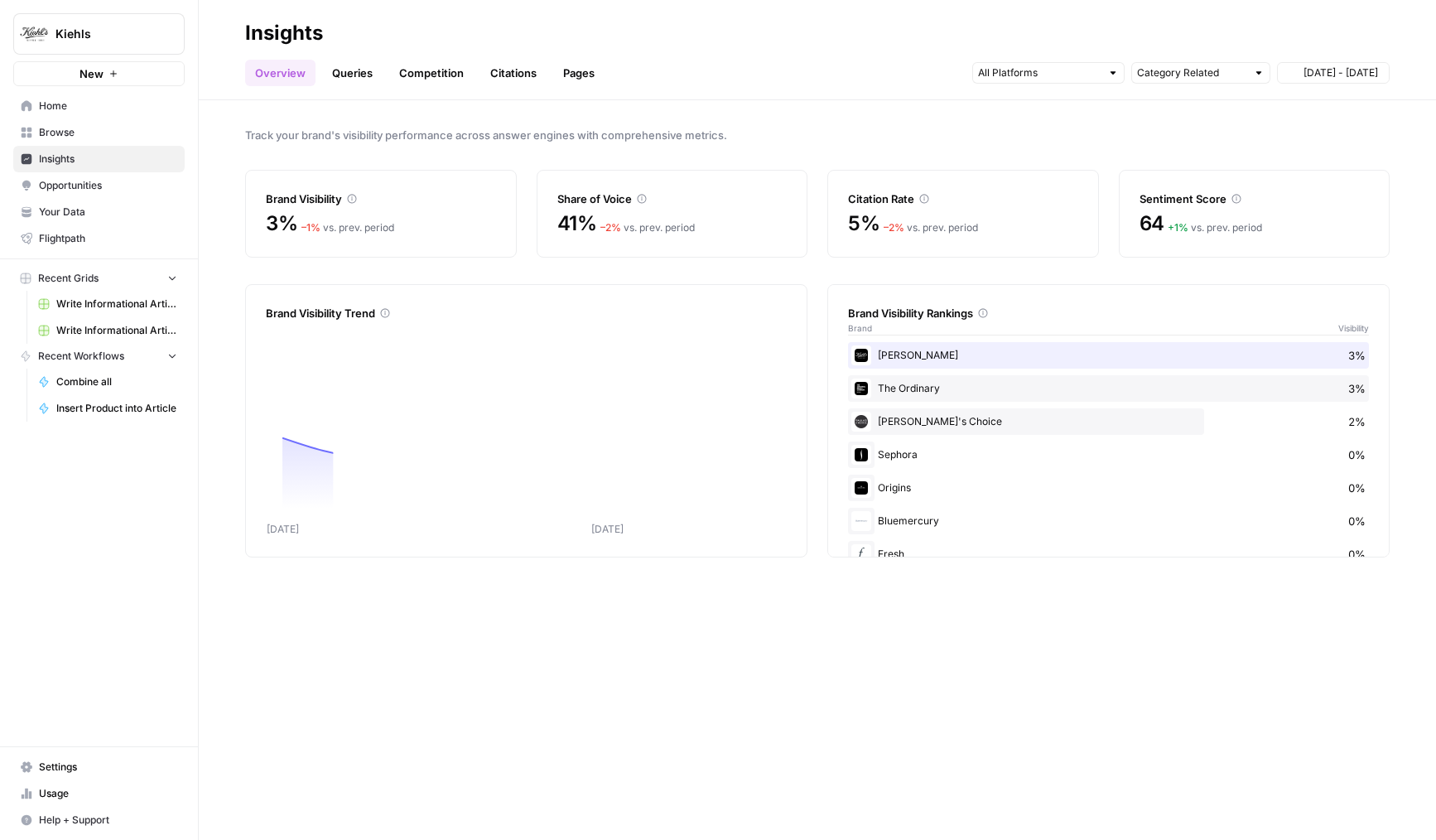
click at [349, 74] on link "Queries" at bounding box center [353, 73] width 61 height 26
